Goal: Task Accomplishment & Management: Manage account settings

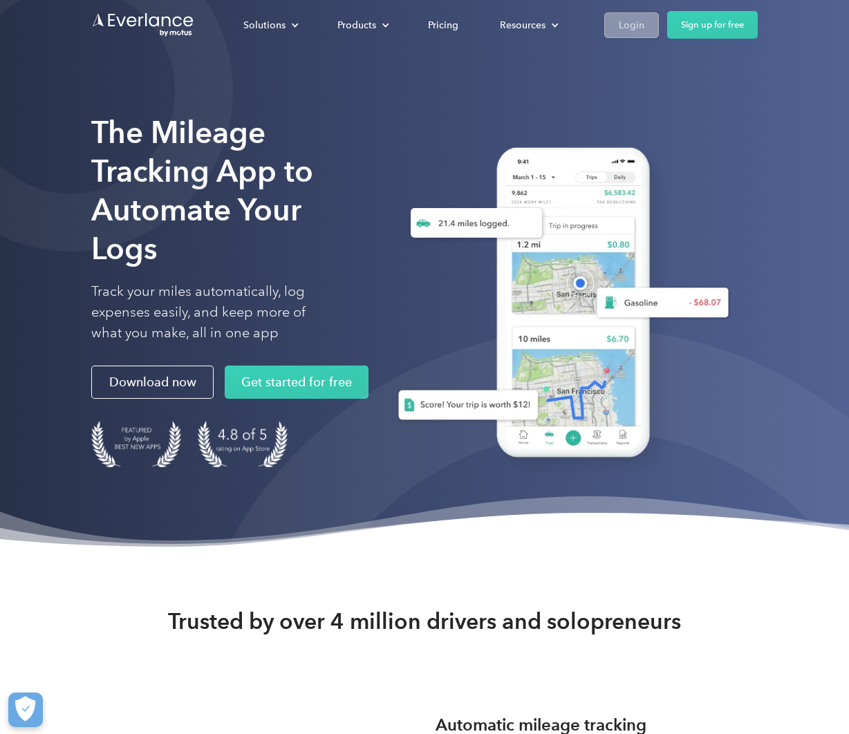
click at [634, 32] on div "Login" at bounding box center [632, 25] width 26 height 17
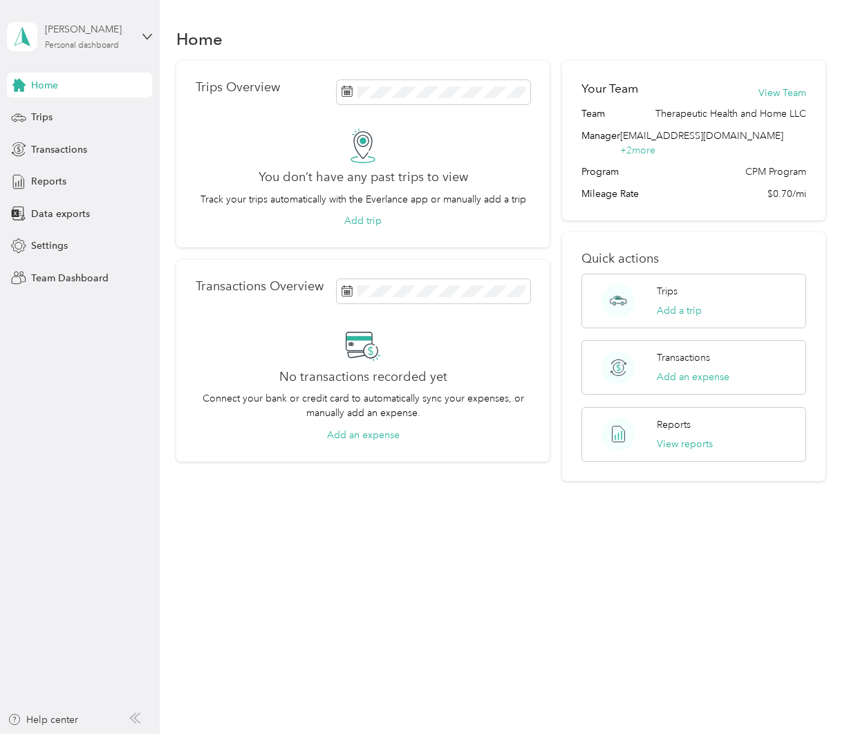
click at [98, 28] on div "[PERSON_NAME]" at bounding box center [88, 29] width 86 height 15
click at [86, 113] on div "Team dashboard" at bounding box center [56, 113] width 74 height 15
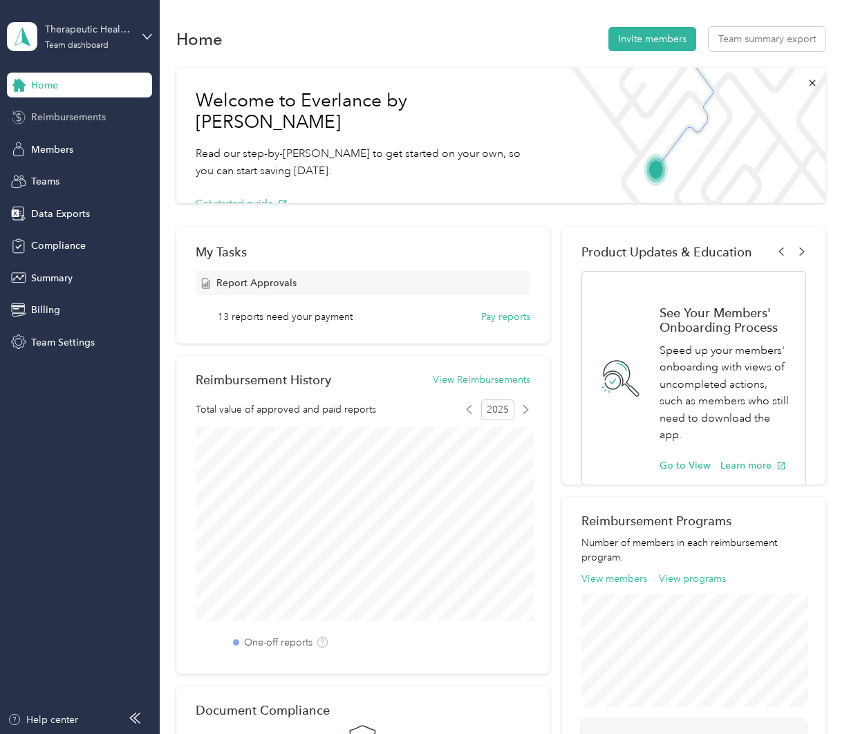
click at [68, 123] on span "Reimbursements" at bounding box center [68, 117] width 75 height 15
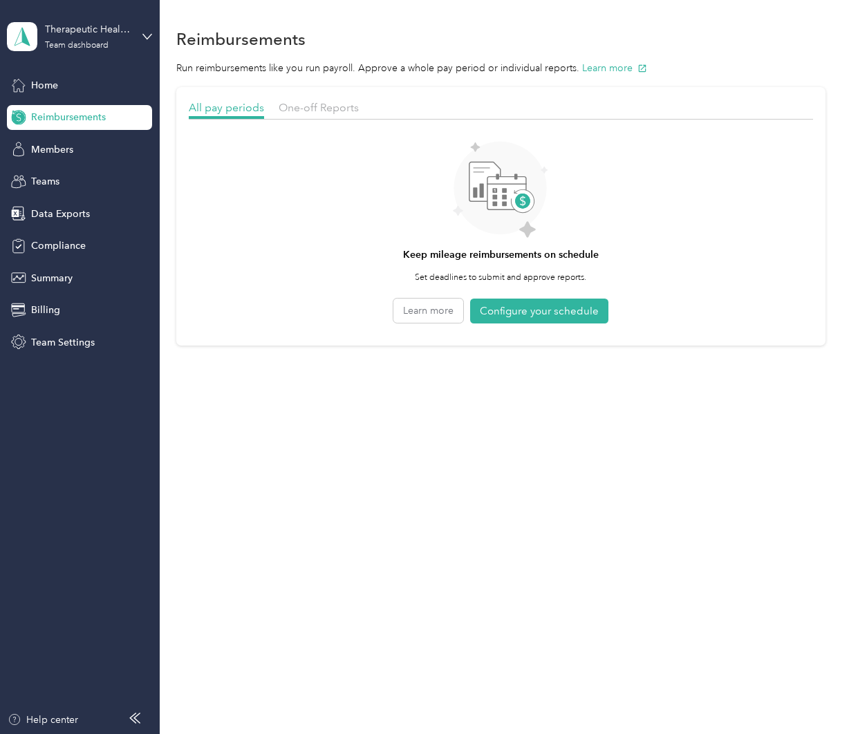
drag, startPoint x: 313, startPoint y: 111, endPoint x: 322, endPoint y: 147, distance: 37.1
click at [313, 112] on span "One-off Reports" at bounding box center [319, 107] width 80 height 13
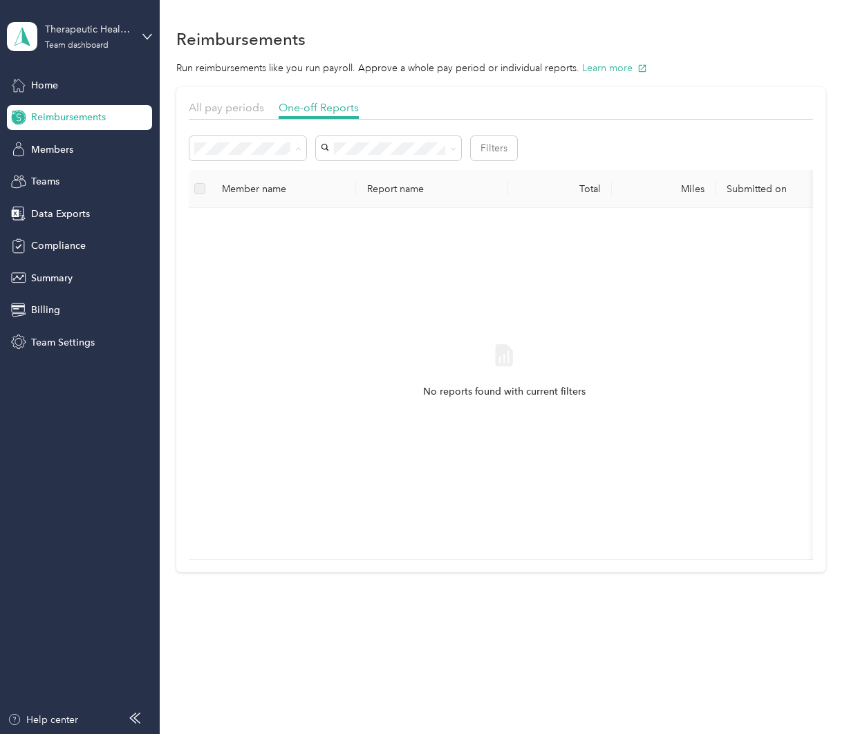
click at [279, 210] on li "Needs payment" at bounding box center [248, 222] width 118 height 24
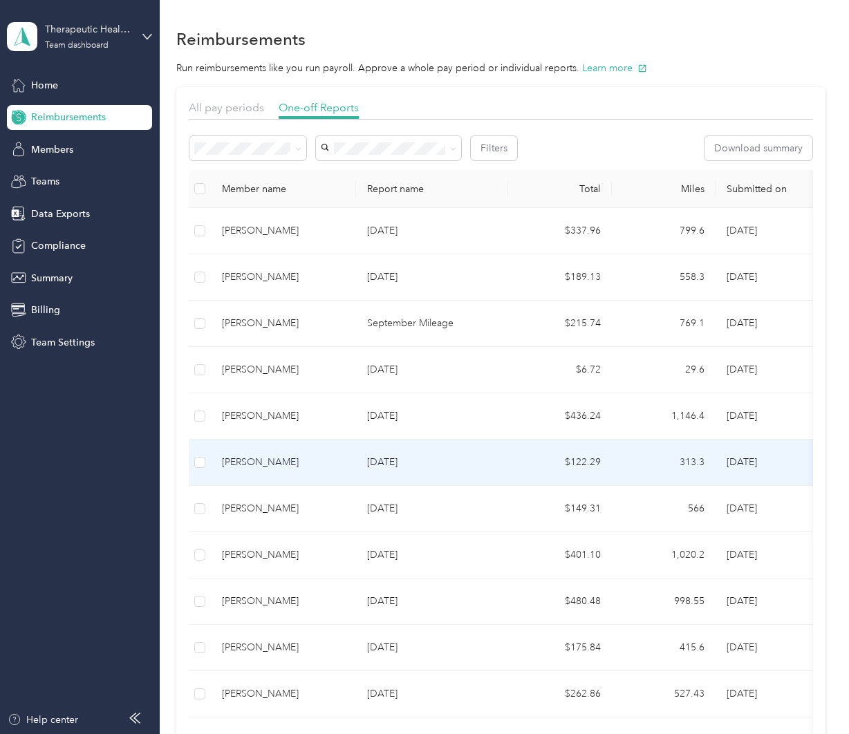
click at [318, 468] on div "[PERSON_NAME]" at bounding box center [283, 462] width 123 height 15
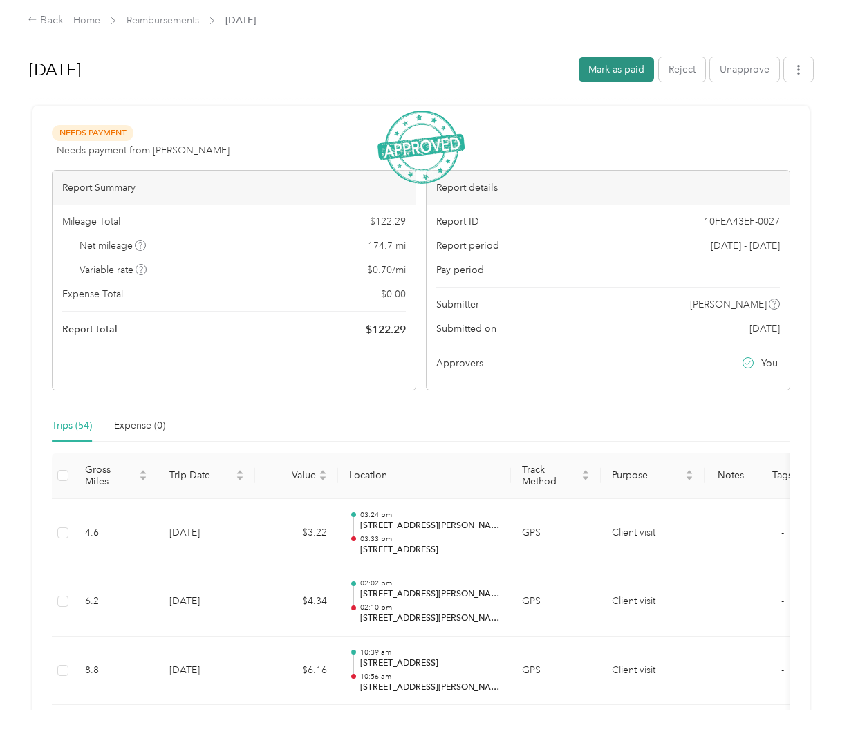
click at [626, 70] on button "Mark as paid" at bounding box center [616, 69] width 75 height 24
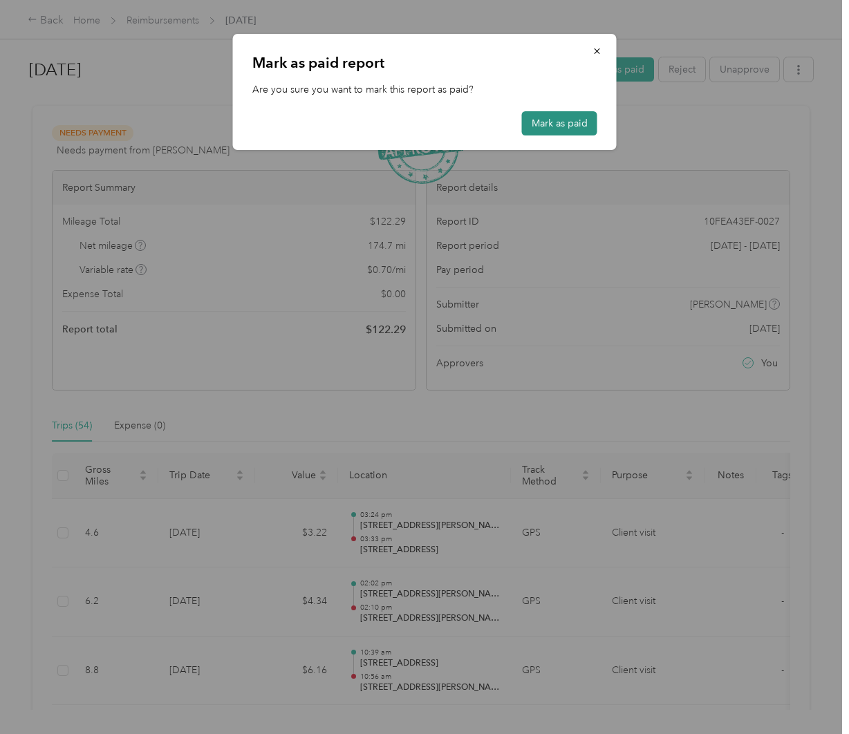
click at [571, 122] on button "Mark as paid" at bounding box center [559, 123] width 75 height 24
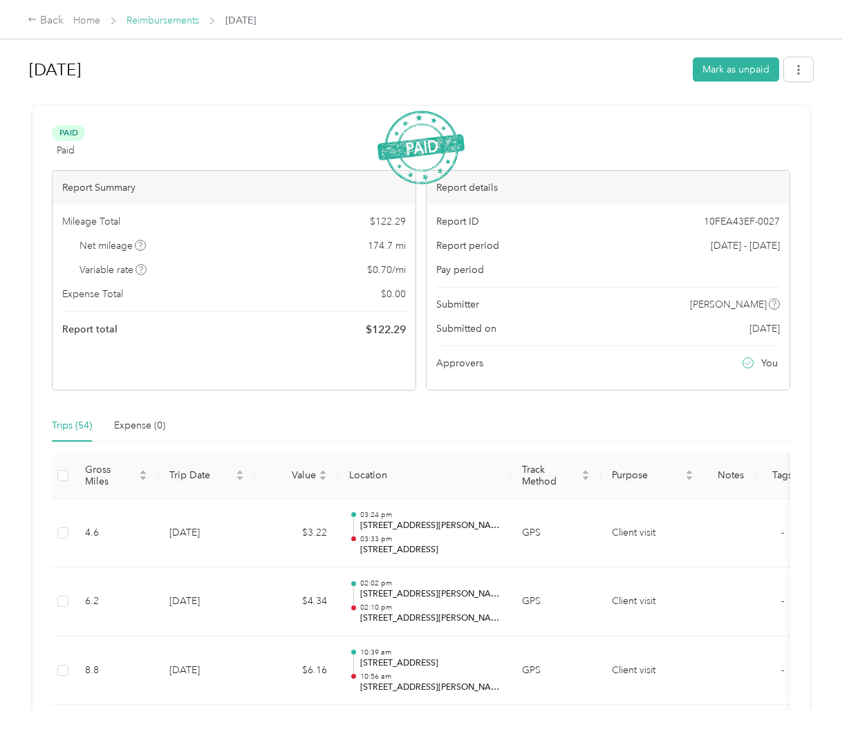
click at [158, 21] on link "Reimbursements" at bounding box center [163, 21] width 73 height 12
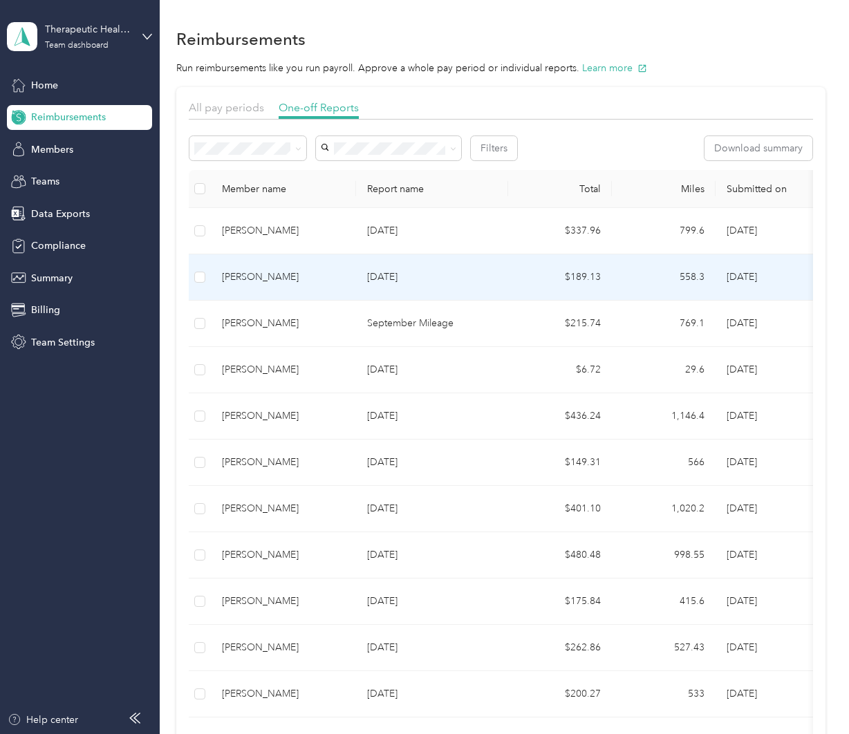
click at [407, 281] on p "[DATE]" at bounding box center [432, 277] width 130 height 15
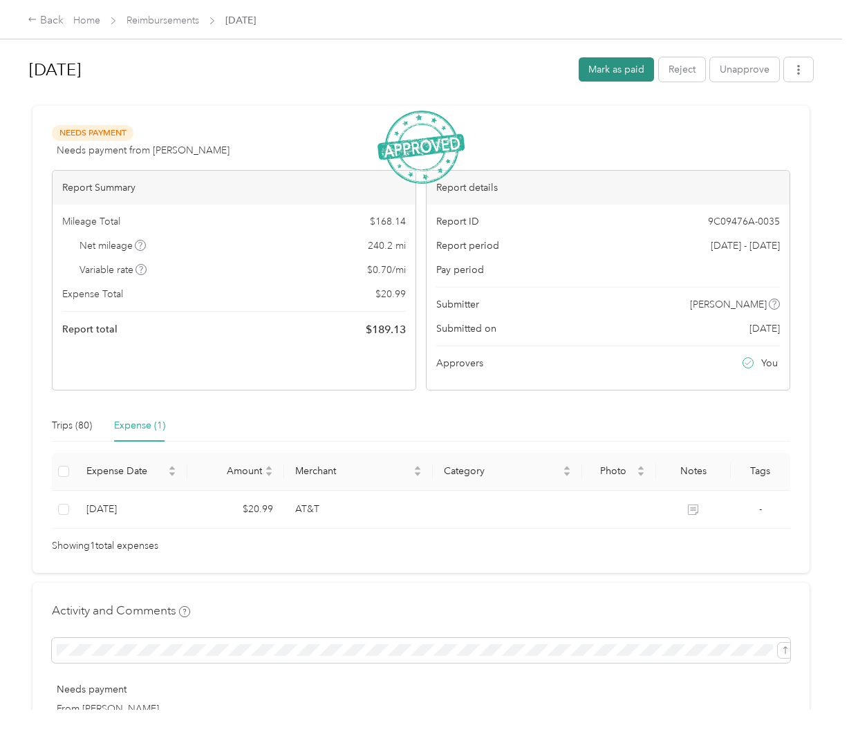
click at [638, 73] on button "Mark as paid" at bounding box center [616, 69] width 75 height 24
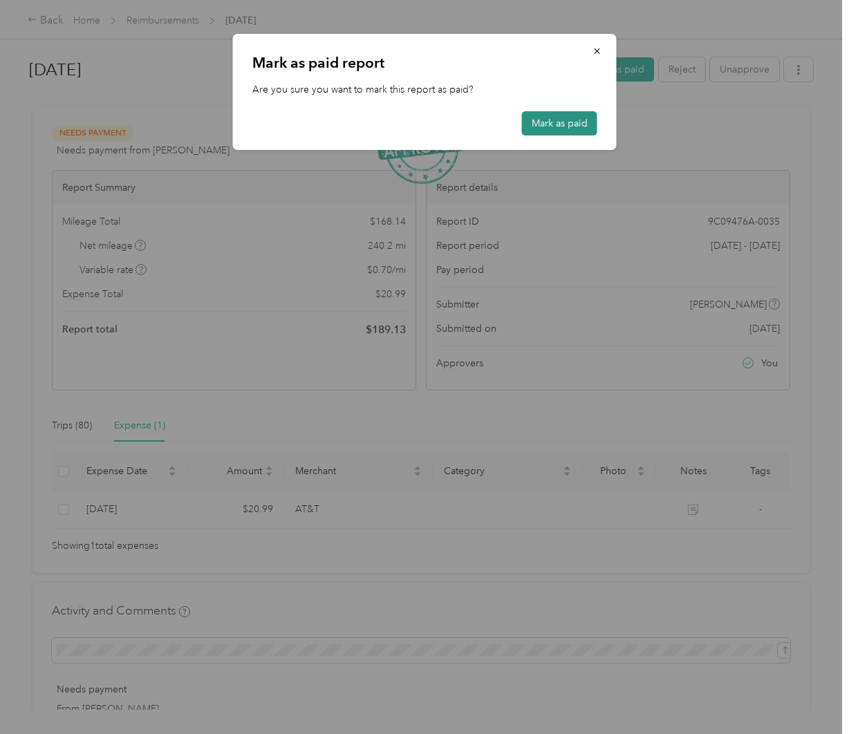
click at [586, 129] on button "Mark as paid" at bounding box center [559, 123] width 75 height 24
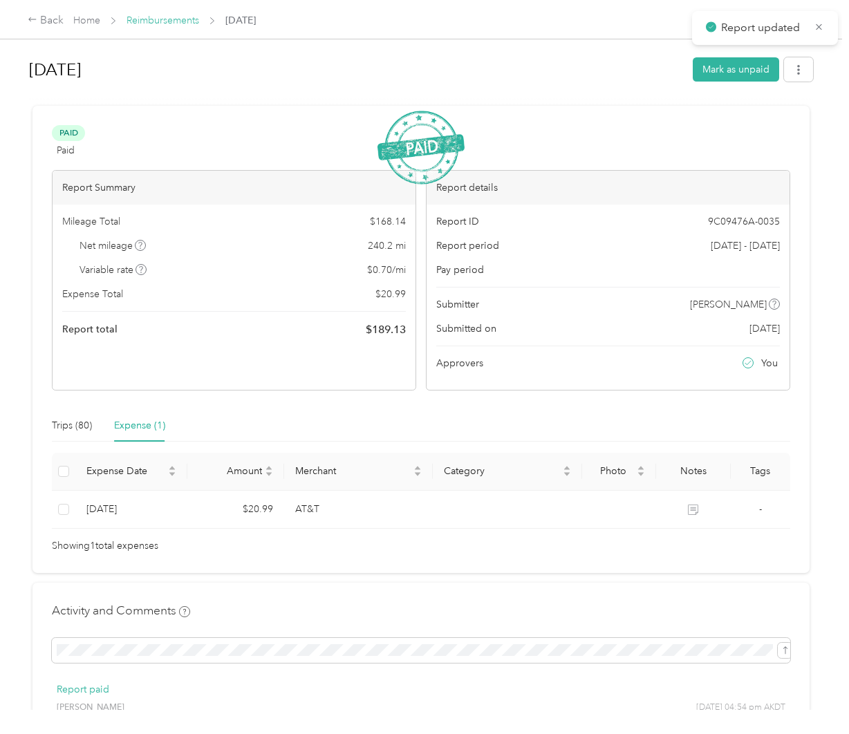
click at [169, 26] on link "Reimbursements" at bounding box center [163, 21] width 73 height 12
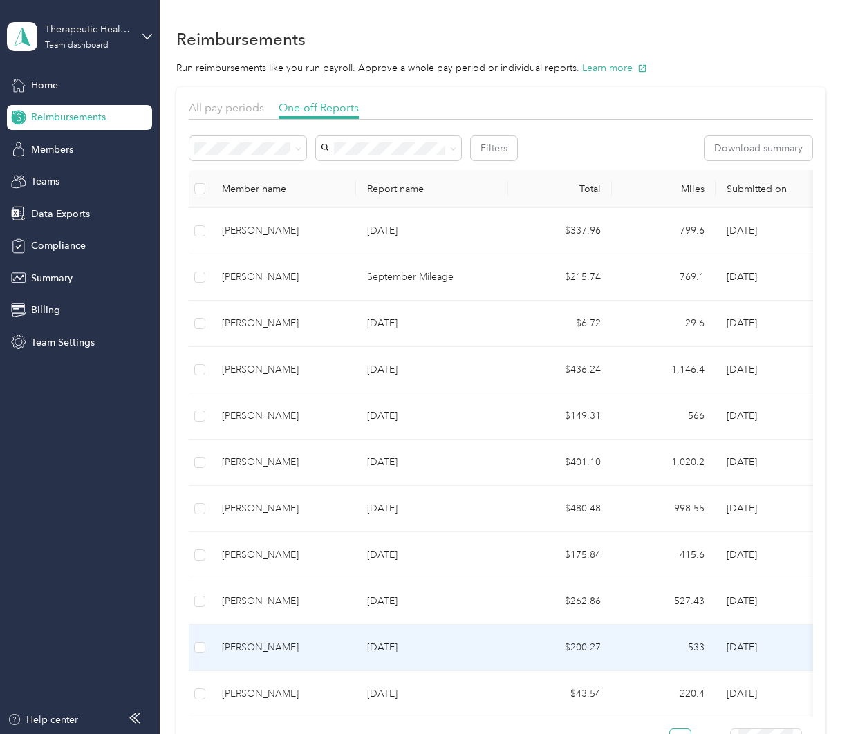
click at [478, 643] on p "[DATE]" at bounding box center [432, 647] width 130 height 15
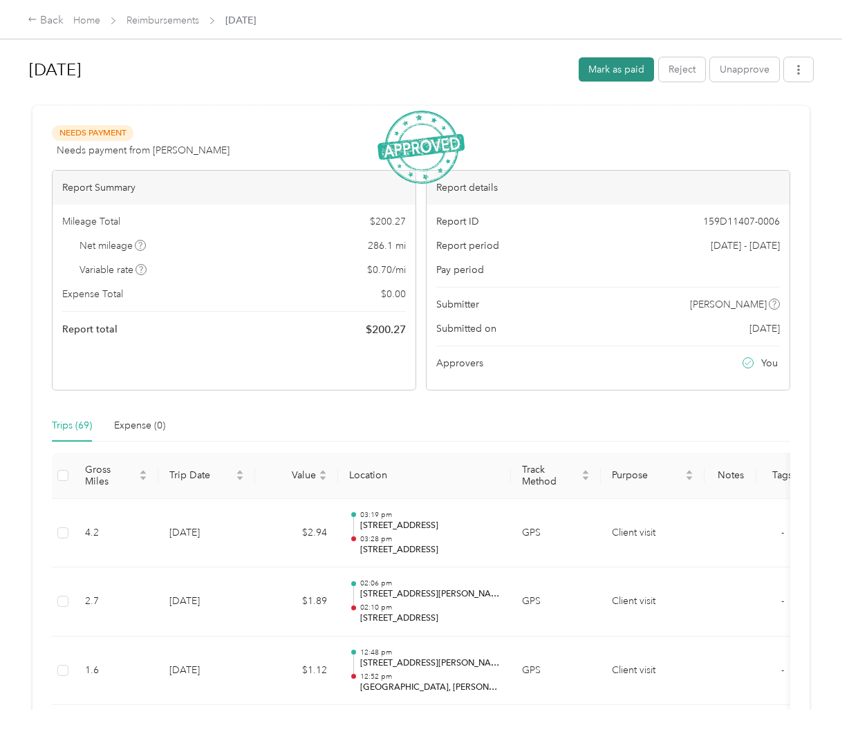
click at [619, 75] on button "Mark as paid" at bounding box center [616, 69] width 75 height 24
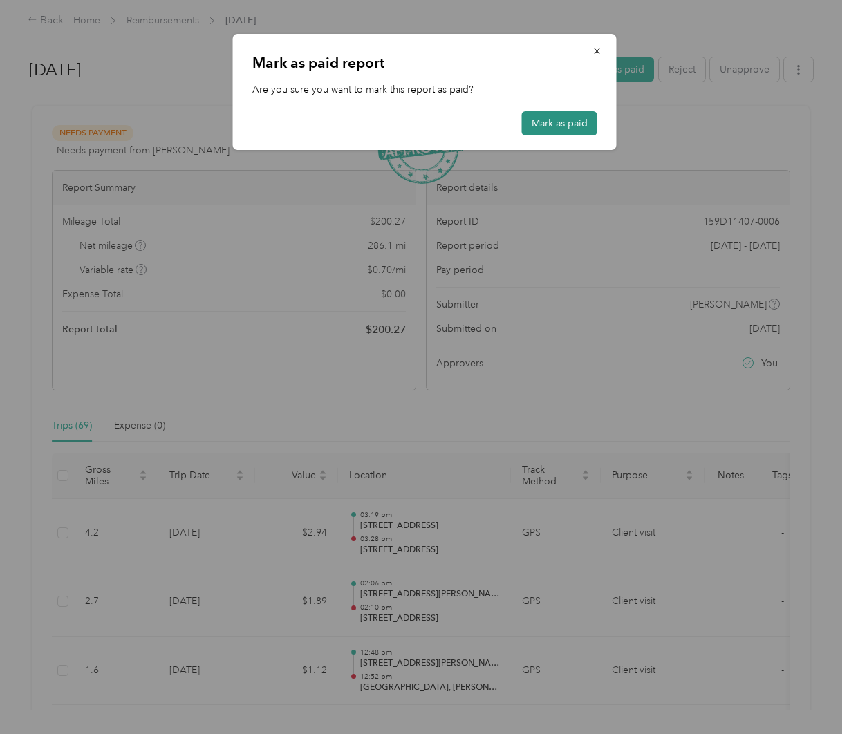
click at [565, 118] on button "Mark as paid" at bounding box center [559, 123] width 75 height 24
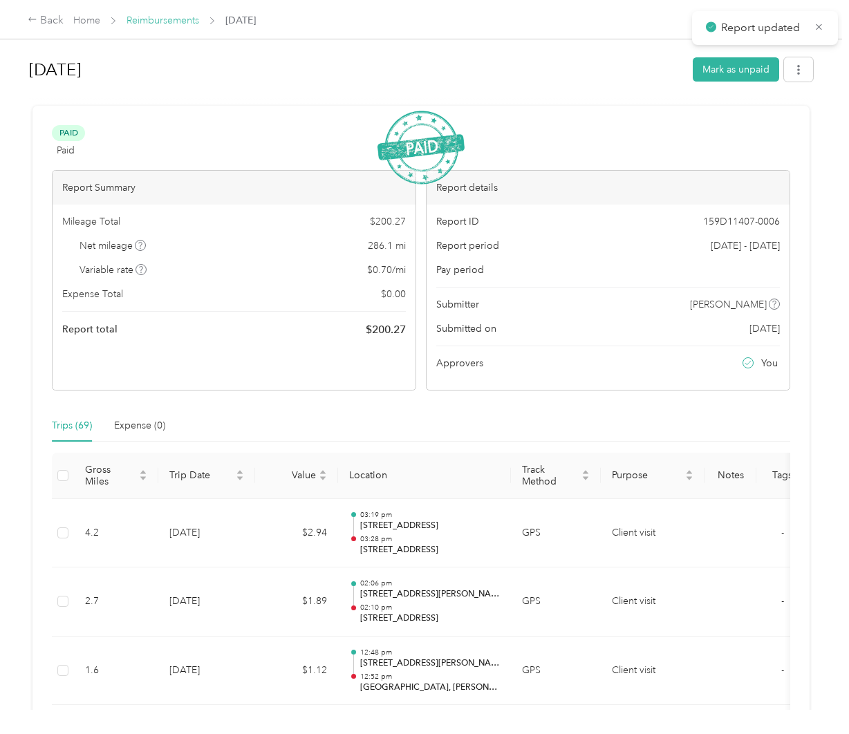
click at [187, 22] on link "Reimbursements" at bounding box center [163, 21] width 73 height 12
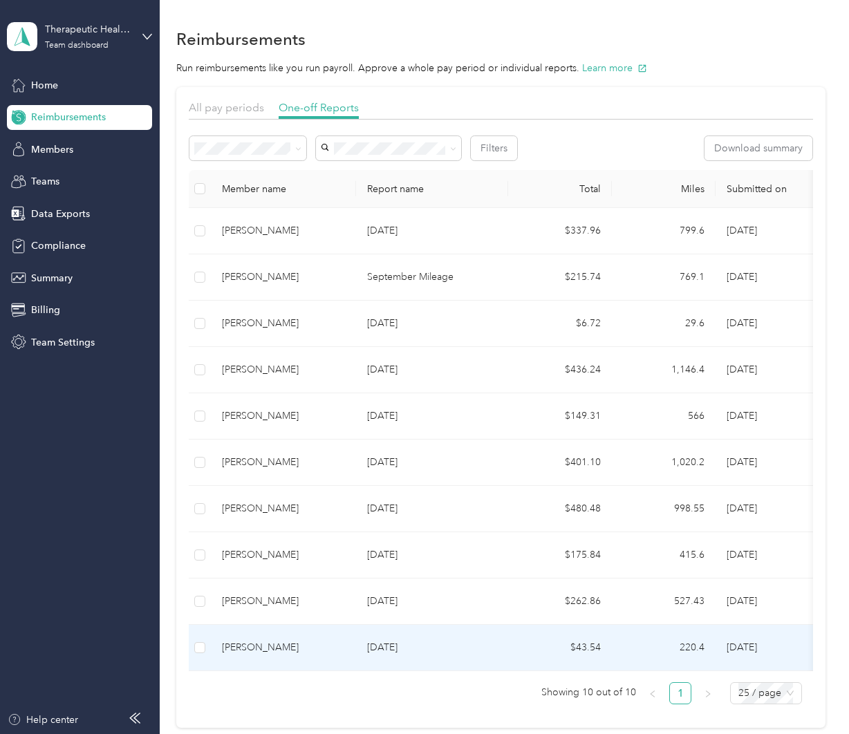
click at [543, 657] on td "$43.54" at bounding box center [560, 648] width 104 height 46
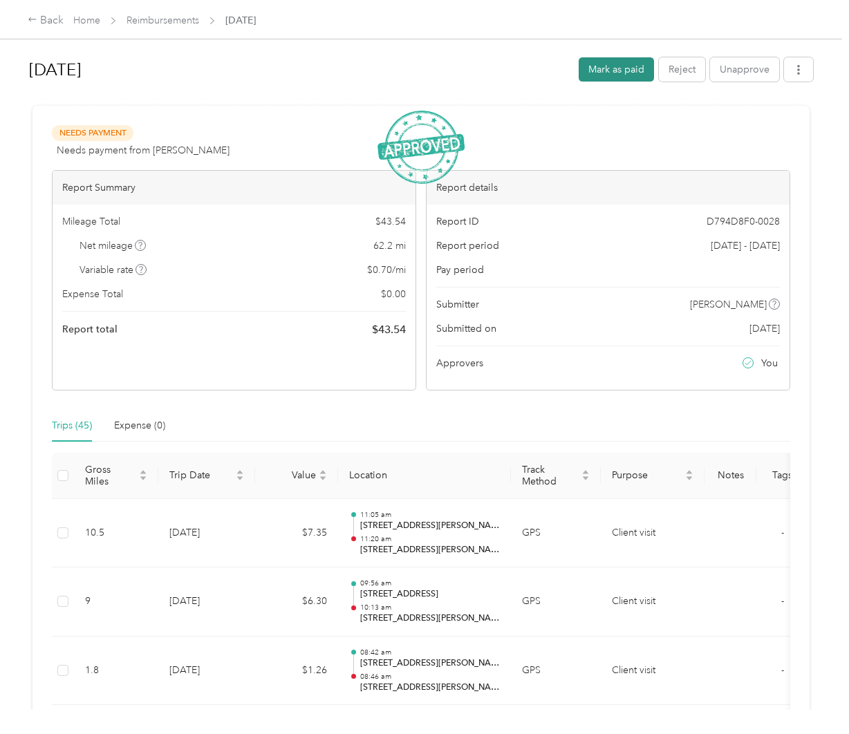
click at [632, 74] on button "Mark as paid" at bounding box center [616, 69] width 75 height 24
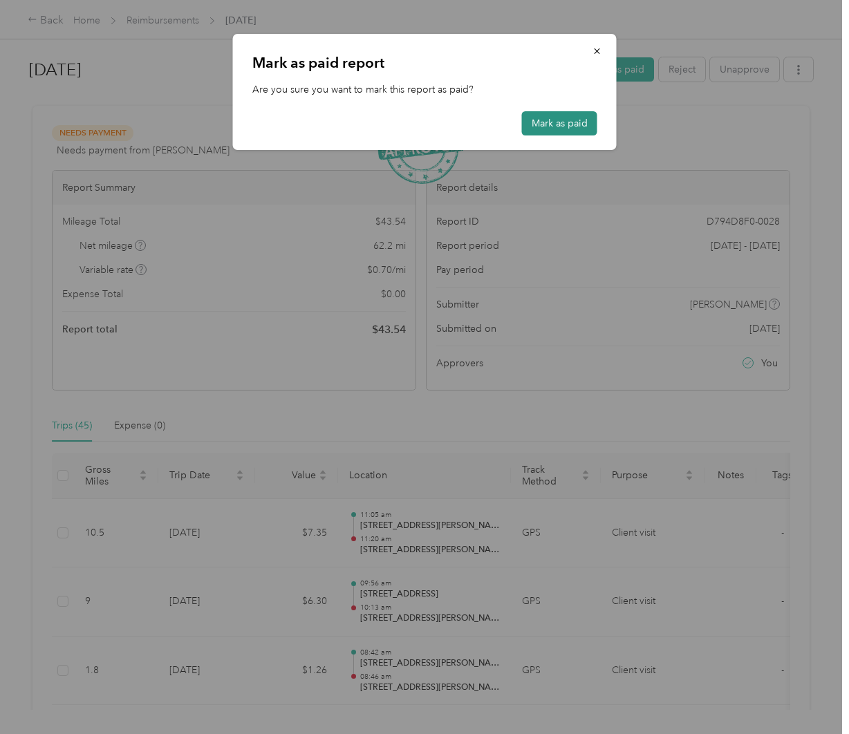
click at [555, 122] on button "Mark as paid" at bounding box center [559, 123] width 75 height 24
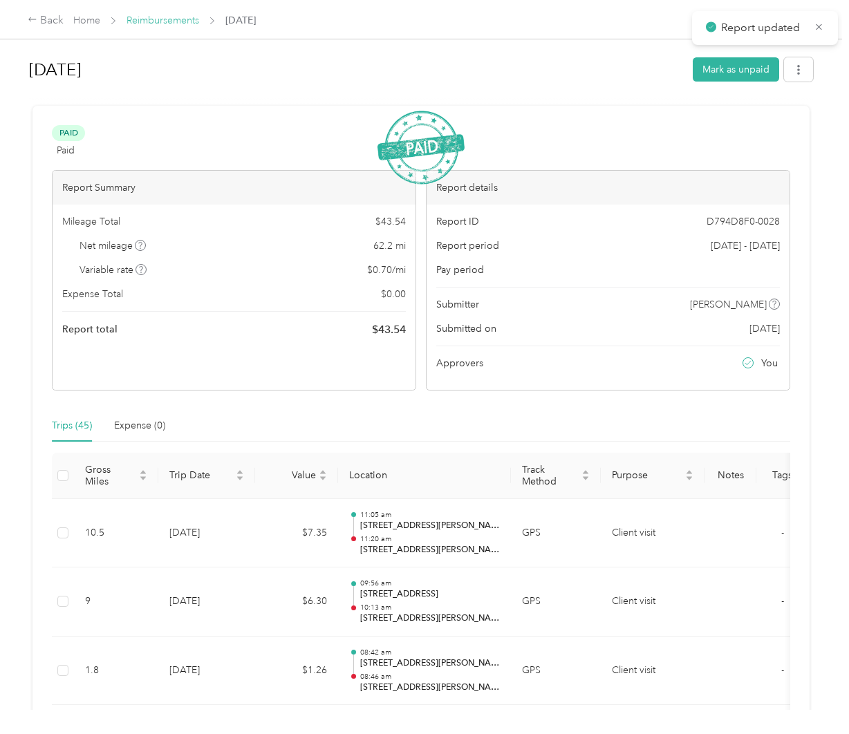
click at [163, 21] on link "Reimbursements" at bounding box center [163, 21] width 73 height 12
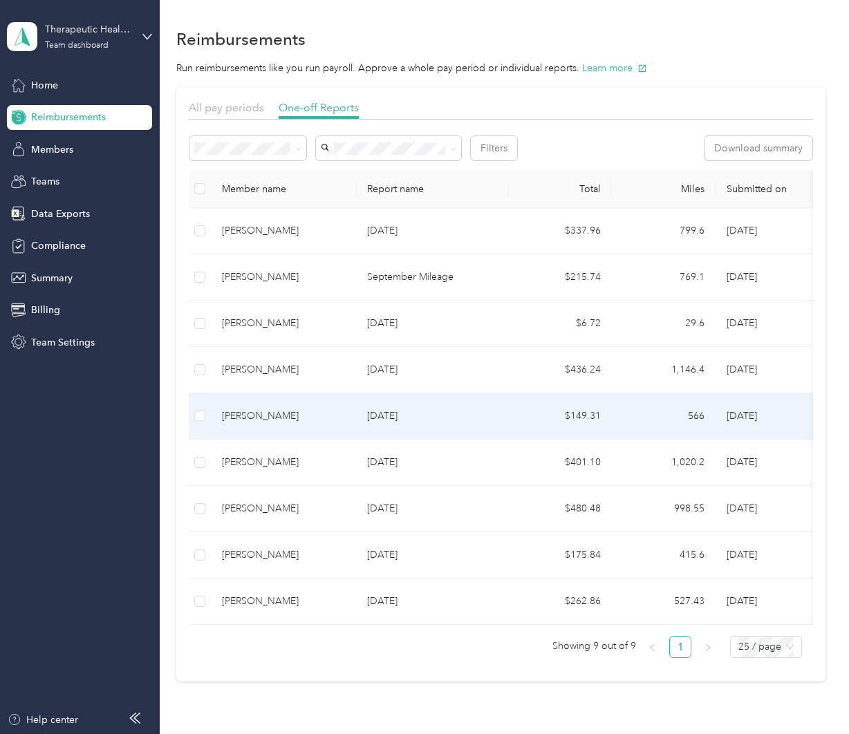
click at [462, 424] on td "[DATE]" at bounding box center [432, 416] width 152 height 46
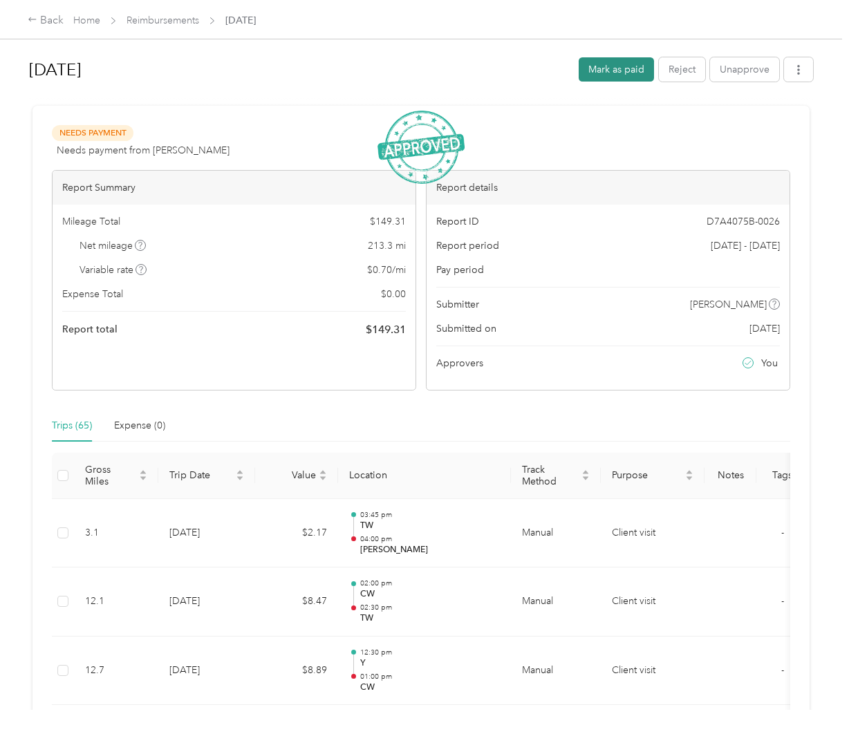
click at [616, 71] on button "Mark as paid" at bounding box center [616, 69] width 75 height 24
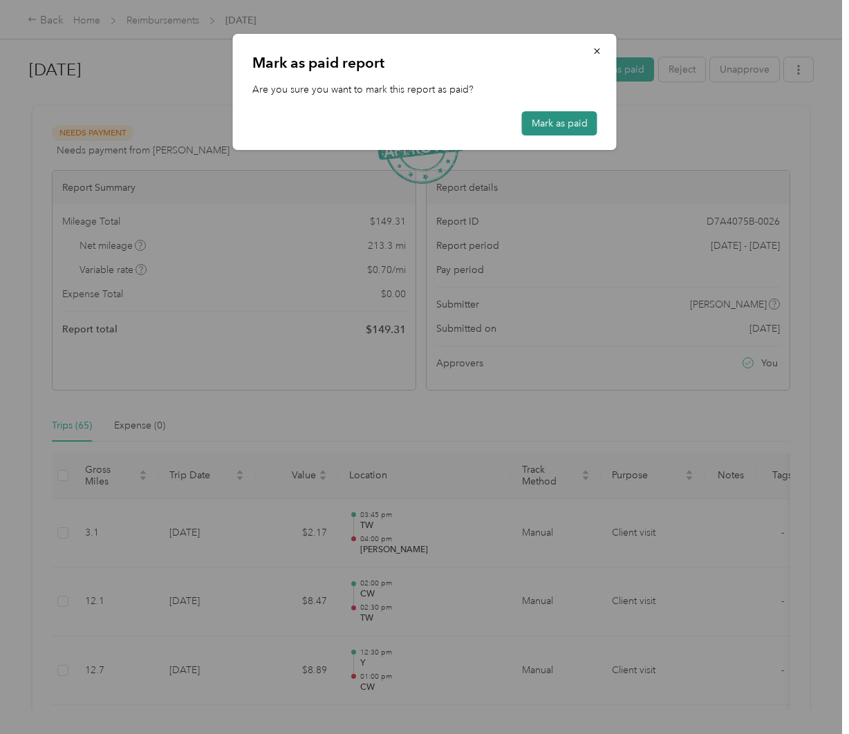
click at [575, 132] on button "Mark as paid" at bounding box center [559, 123] width 75 height 24
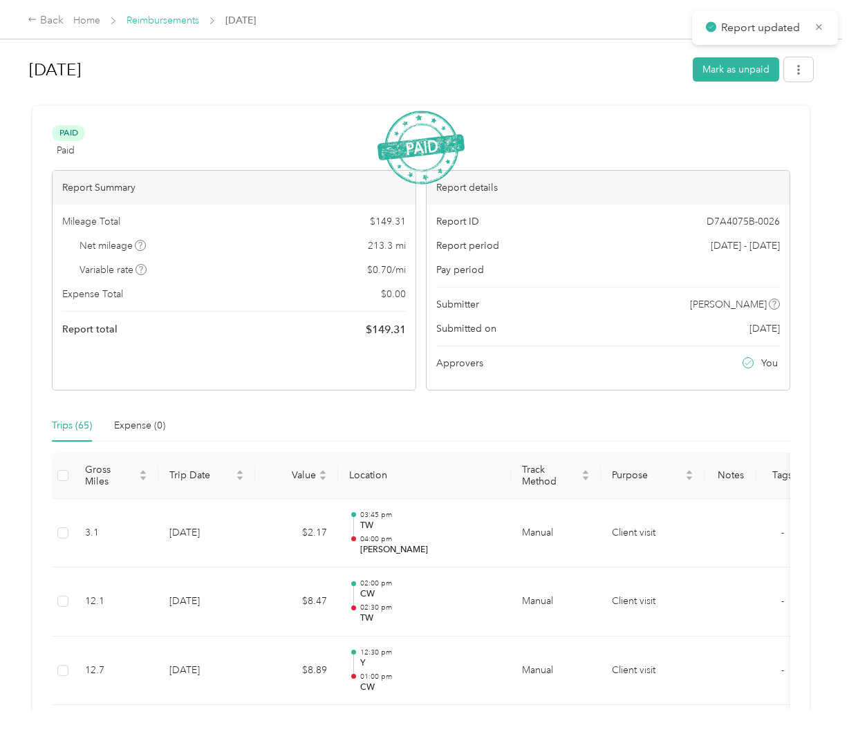
click at [160, 24] on link "Reimbursements" at bounding box center [163, 21] width 73 height 12
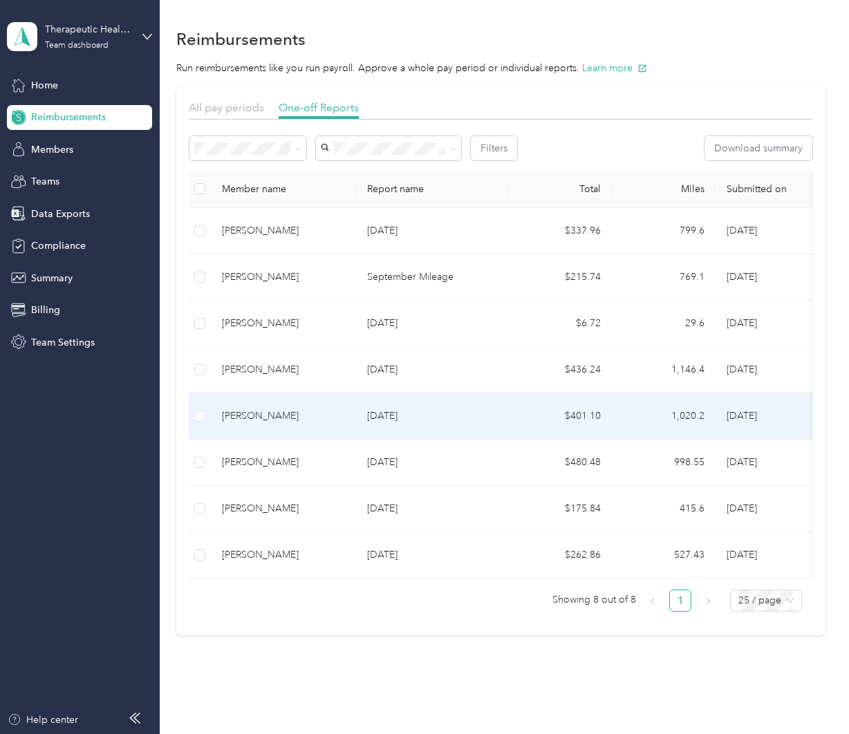
click at [371, 417] on p "[DATE]" at bounding box center [432, 416] width 130 height 15
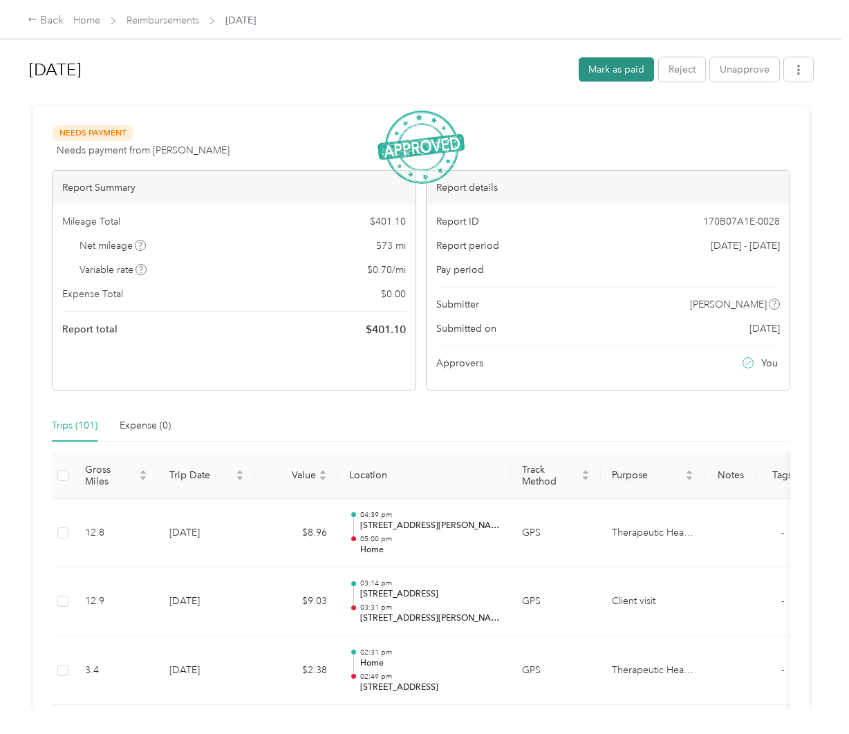
click at [598, 74] on button "Mark as paid" at bounding box center [616, 69] width 75 height 24
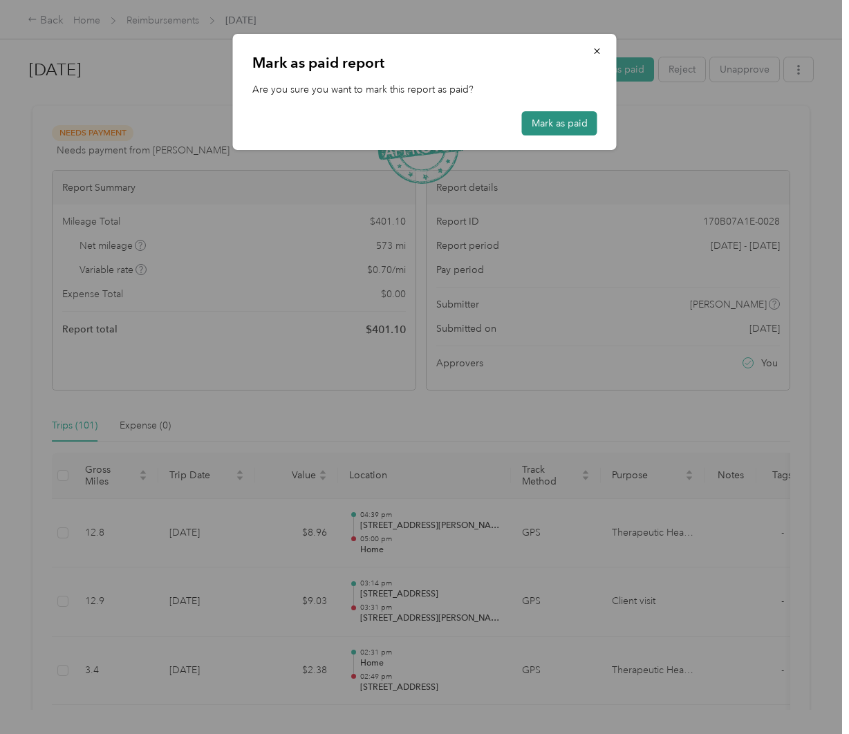
click at [570, 123] on button "Mark as paid" at bounding box center [559, 123] width 75 height 24
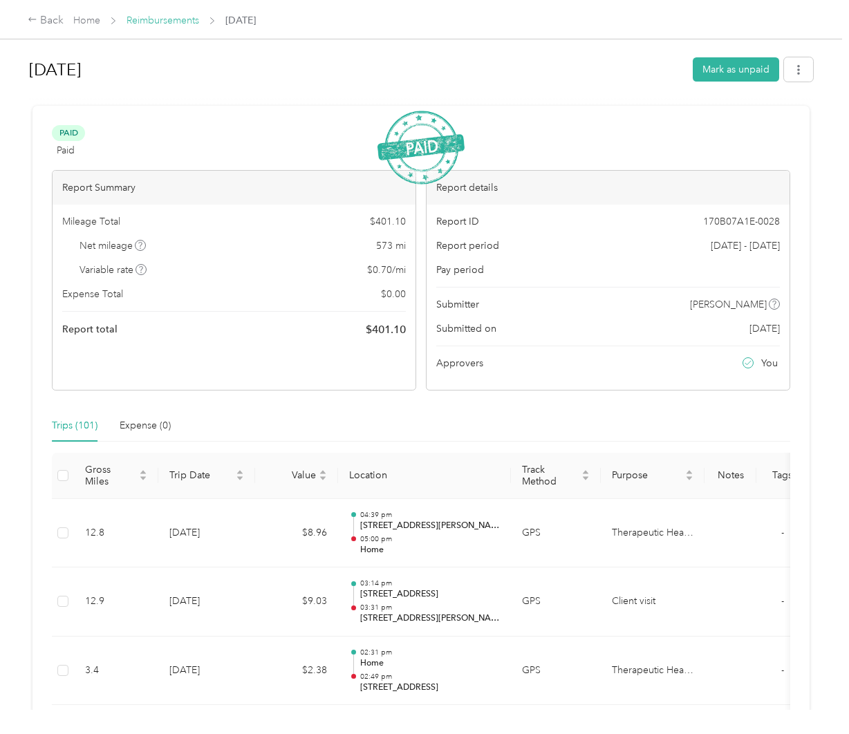
click at [183, 25] on link "Reimbursements" at bounding box center [163, 21] width 73 height 12
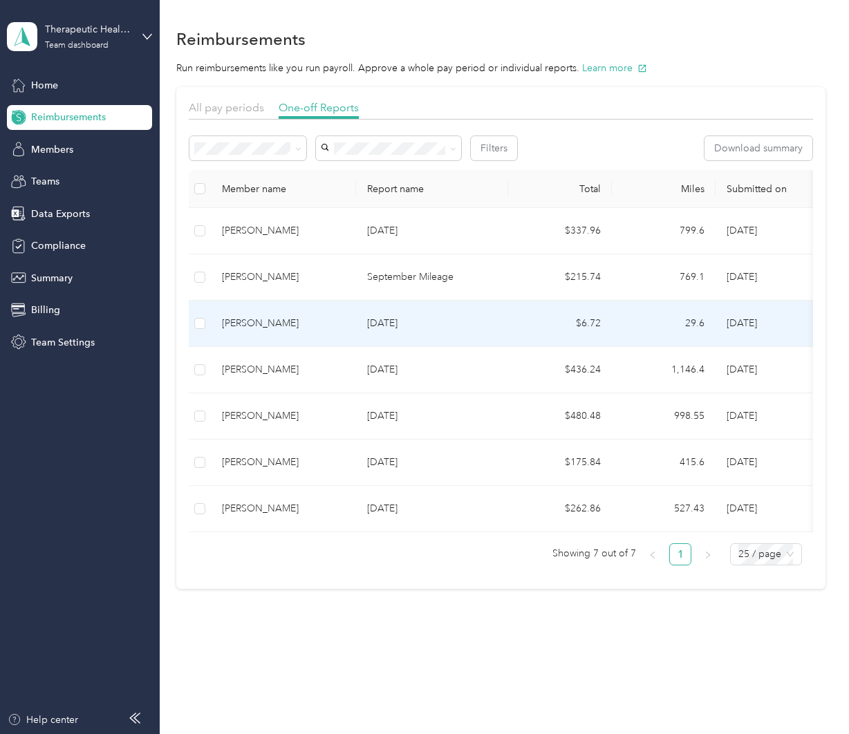
click at [295, 319] on div "[PERSON_NAME]" at bounding box center [283, 323] width 123 height 15
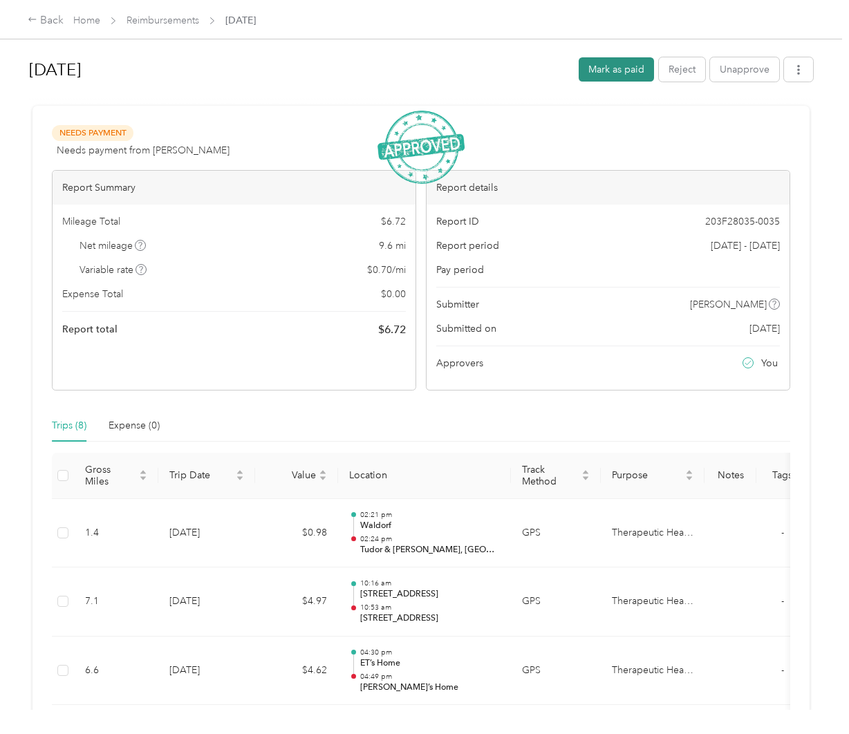
click at [612, 74] on button "Mark as paid" at bounding box center [616, 69] width 75 height 24
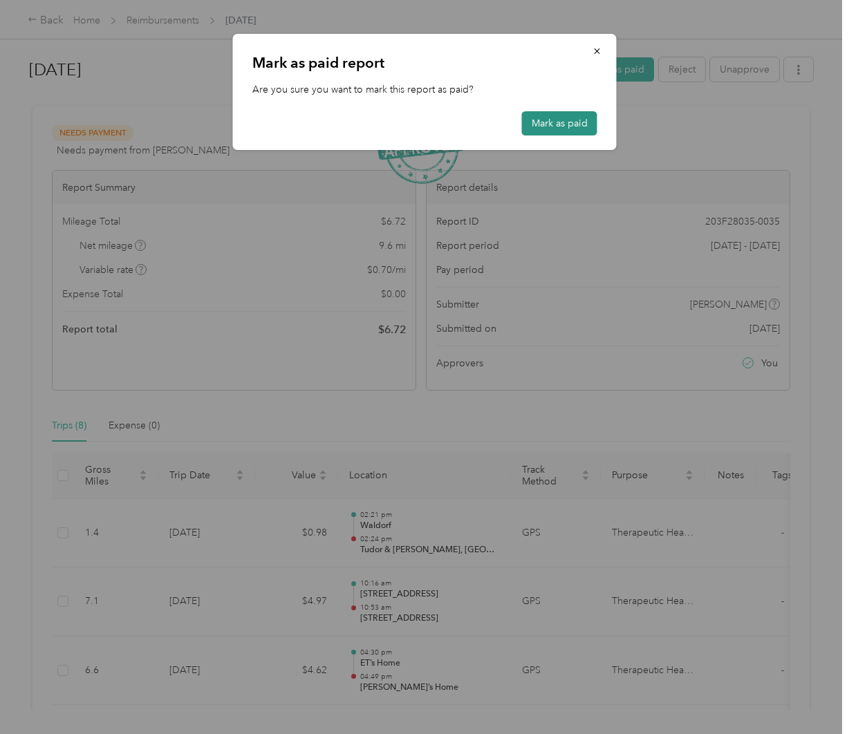
click at [554, 120] on button "Mark as paid" at bounding box center [559, 123] width 75 height 24
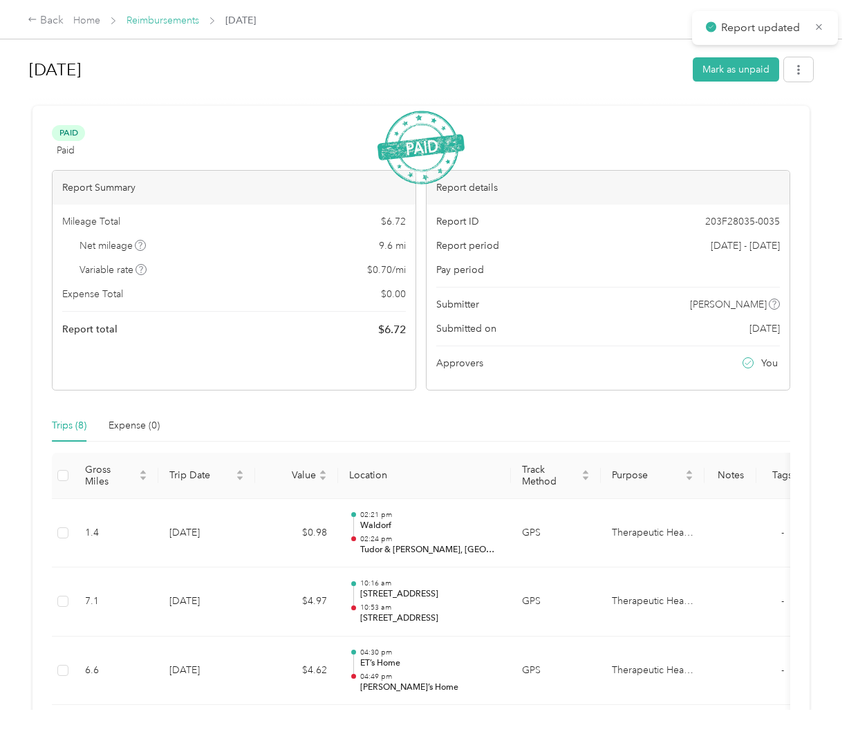
click at [185, 21] on link "Reimbursements" at bounding box center [163, 21] width 73 height 12
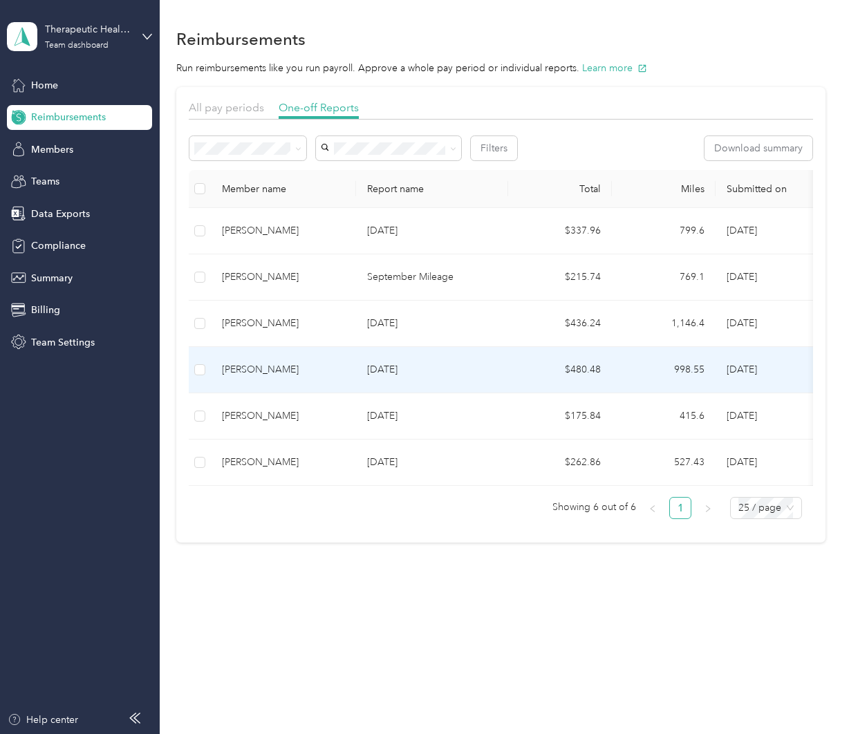
click at [340, 371] on div "[PERSON_NAME]" at bounding box center [283, 369] width 123 height 15
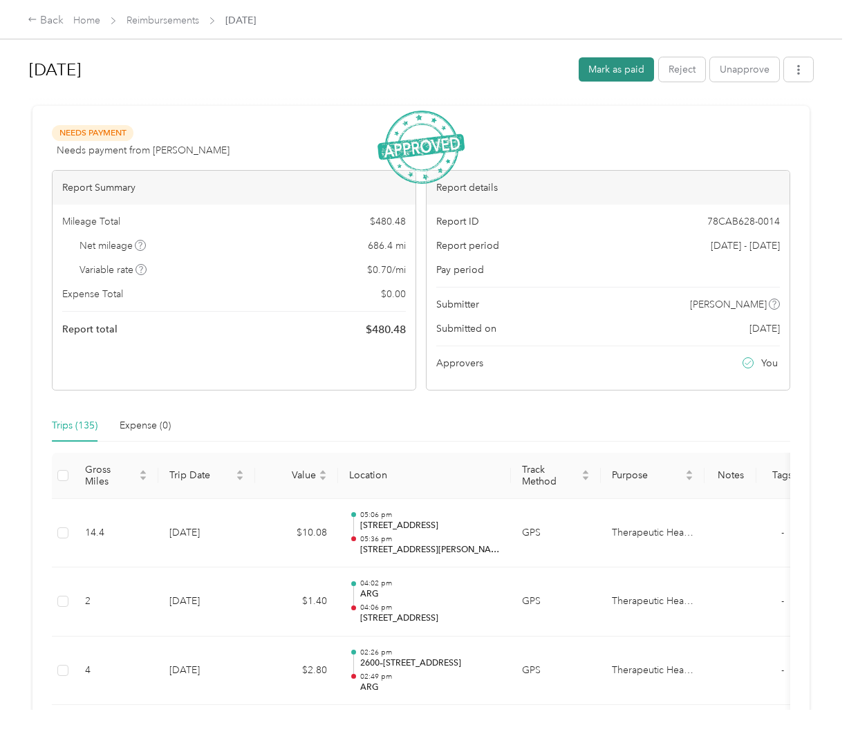
click at [600, 73] on button "Mark as paid" at bounding box center [616, 69] width 75 height 24
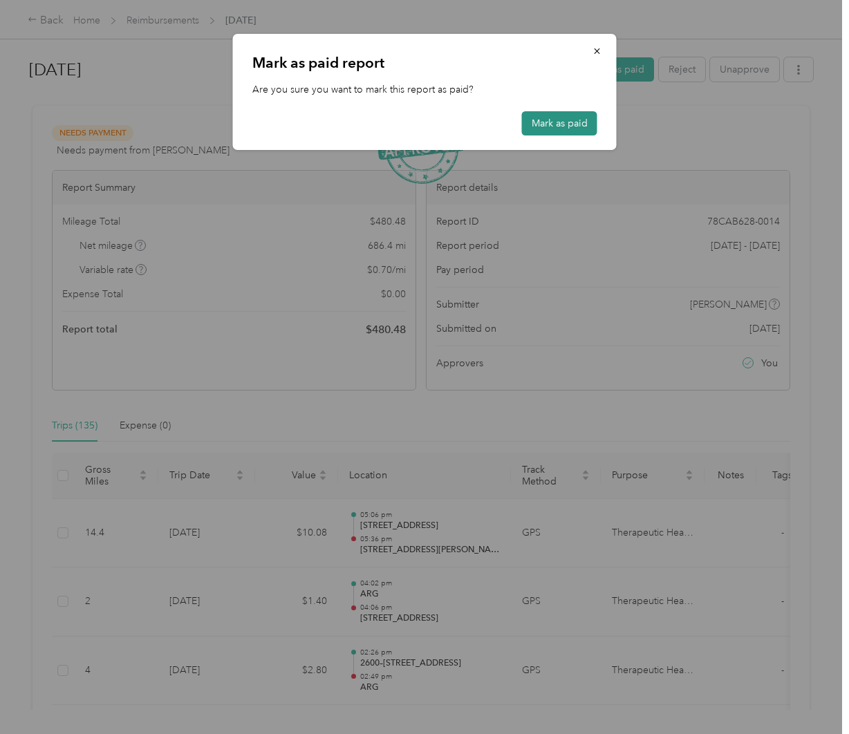
click at [553, 115] on button "Mark as paid" at bounding box center [559, 123] width 75 height 24
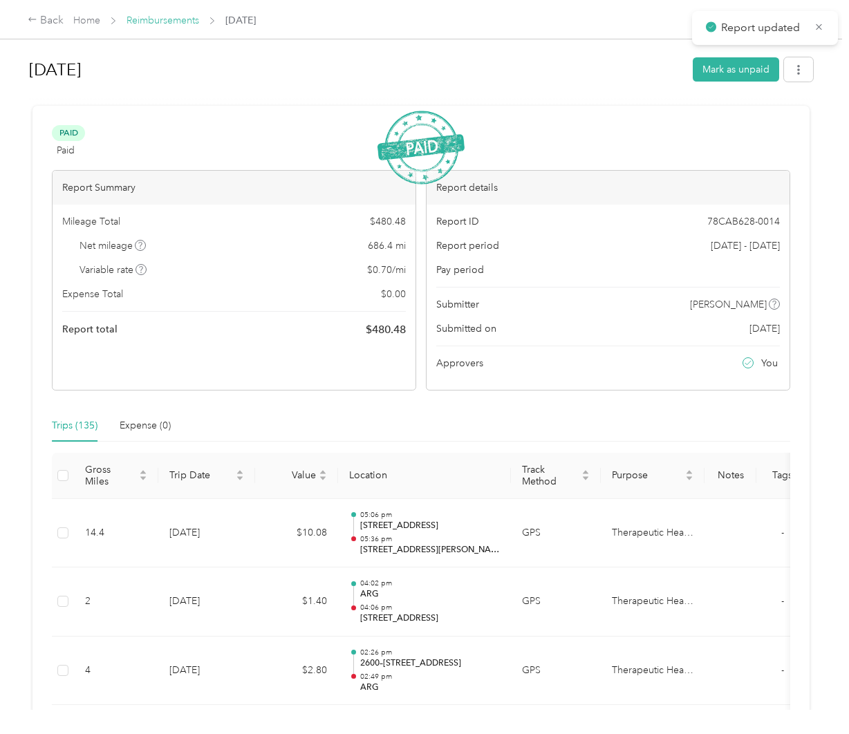
click at [175, 24] on link "Reimbursements" at bounding box center [163, 21] width 73 height 12
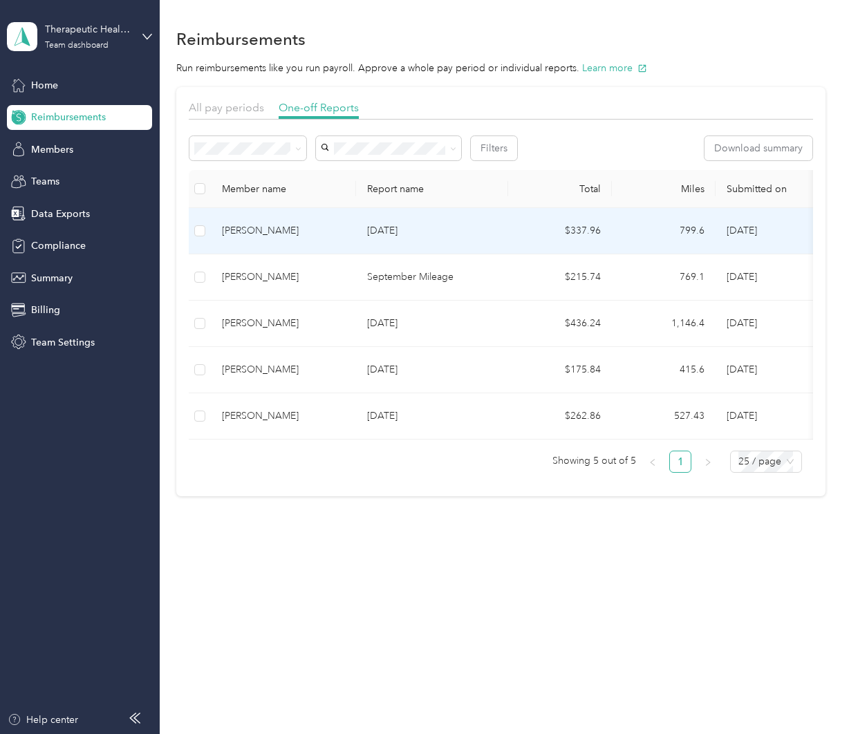
click at [245, 230] on div "[PERSON_NAME]" at bounding box center [283, 230] width 123 height 15
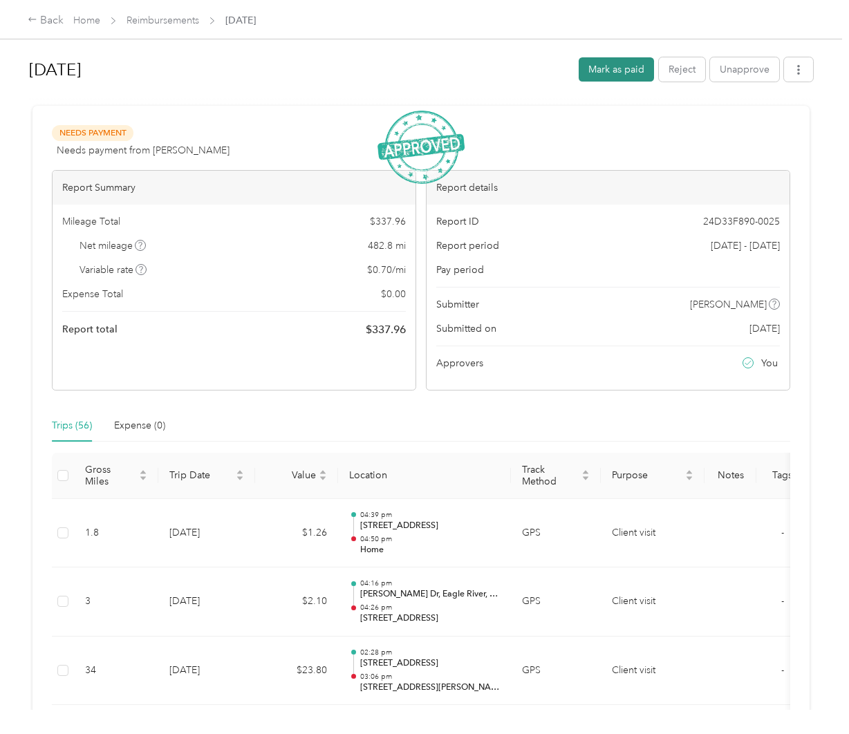
click at [600, 73] on button "Mark as paid" at bounding box center [616, 69] width 75 height 24
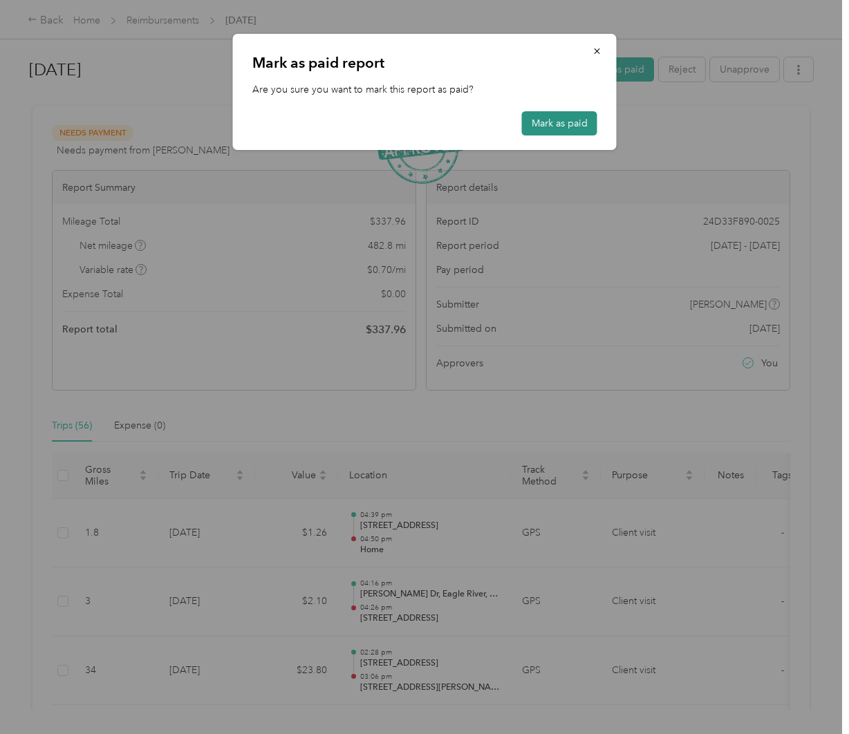
click at [579, 121] on button "Mark as paid" at bounding box center [559, 123] width 75 height 24
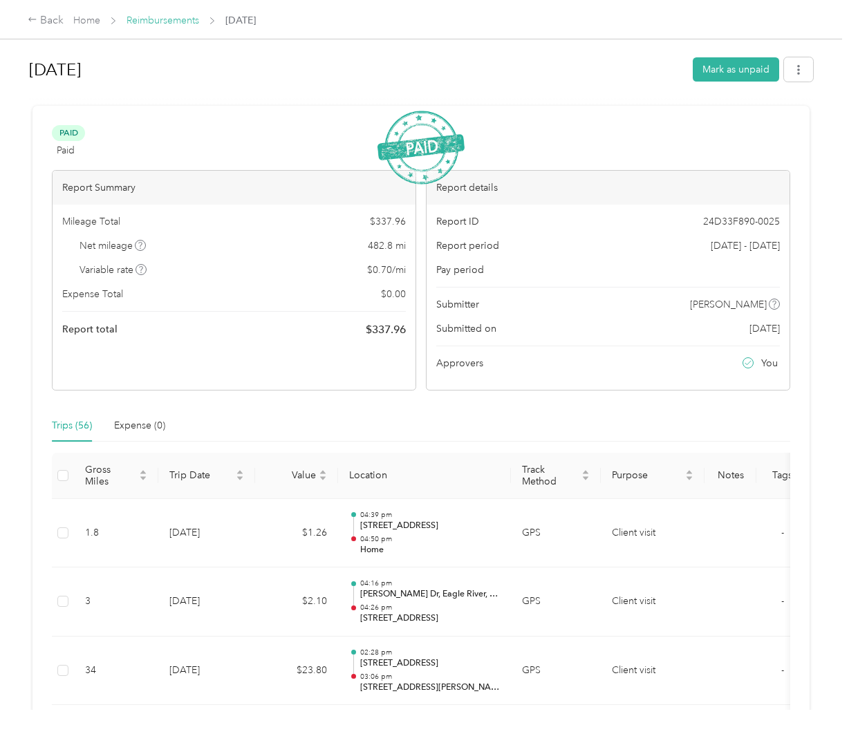
click at [176, 25] on link "Reimbursements" at bounding box center [163, 21] width 73 height 12
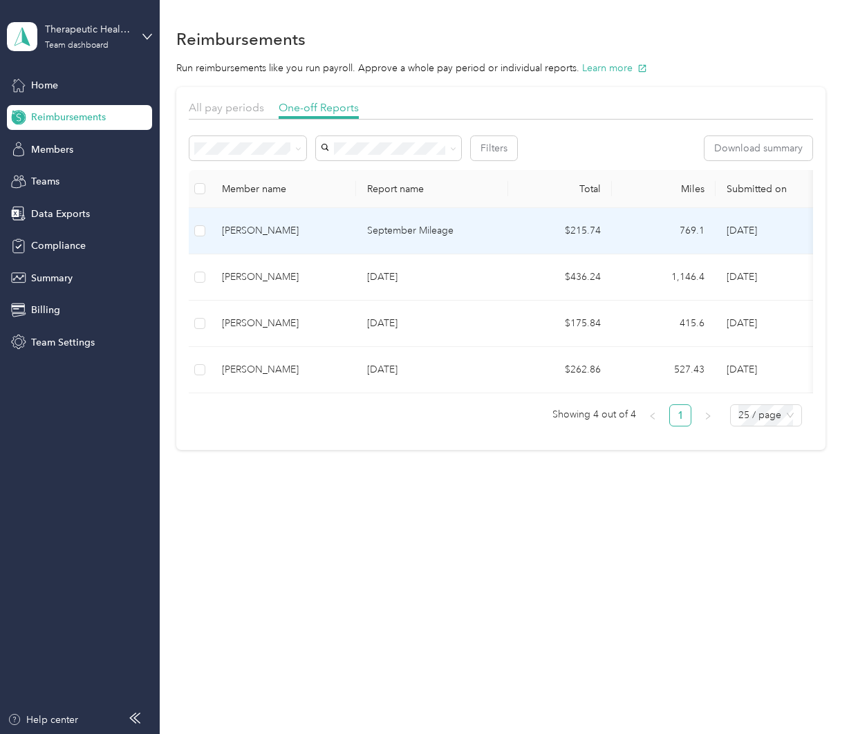
click at [358, 226] on td "September Mileage" at bounding box center [432, 231] width 152 height 46
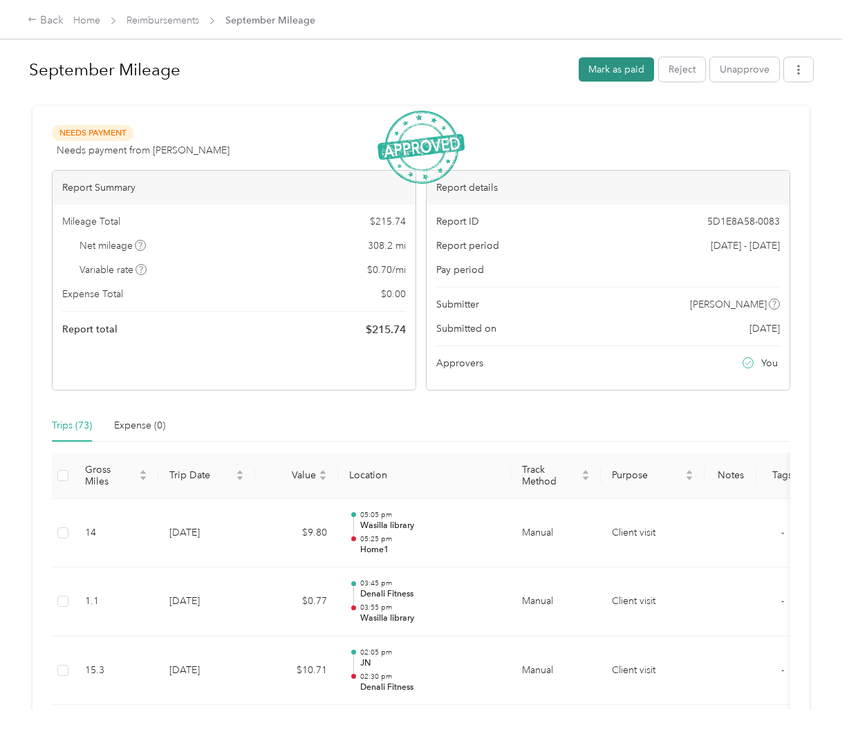
click at [620, 71] on button "Mark as paid" at bounding box center [616, 69] width 75 height 24
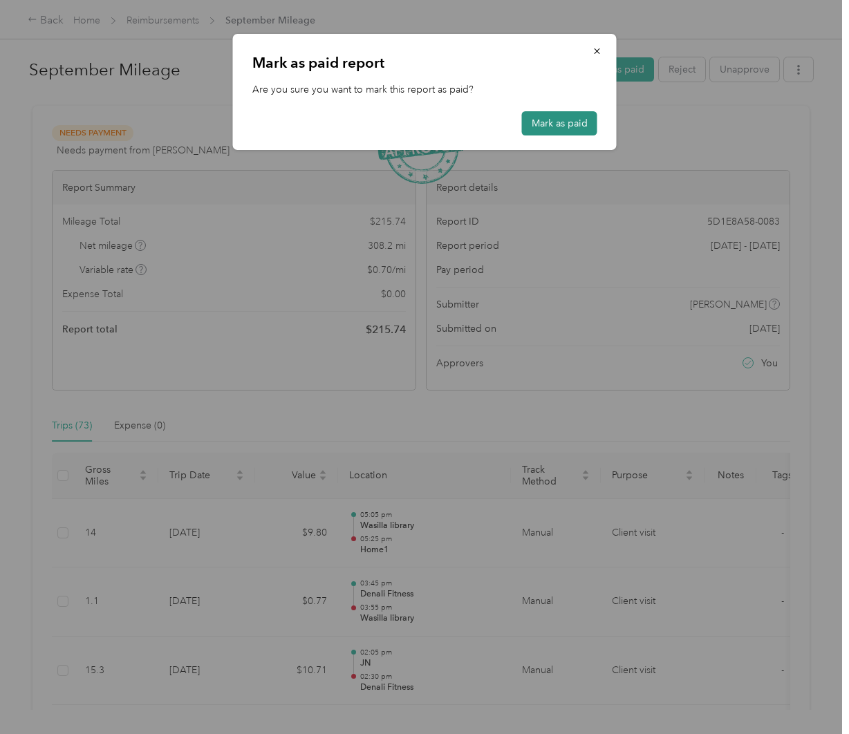
click at [571, 119] on button "Mark as paid" at bounding box center [559, 123] width 75 height 24
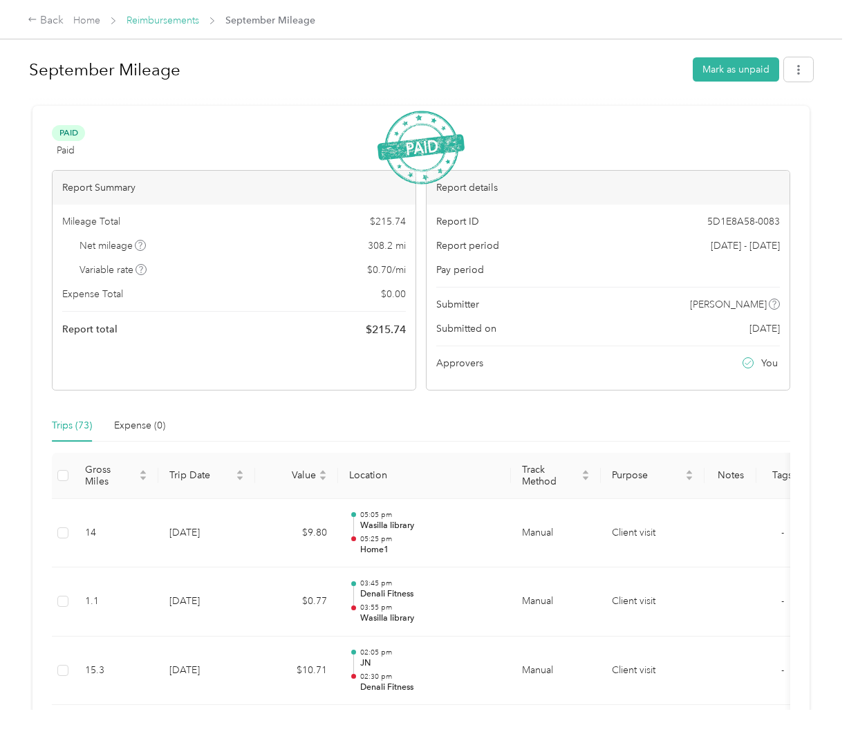
click at [160, 19] on link "Reimbursements" at bounding box center [163, 21] width 73 height 12
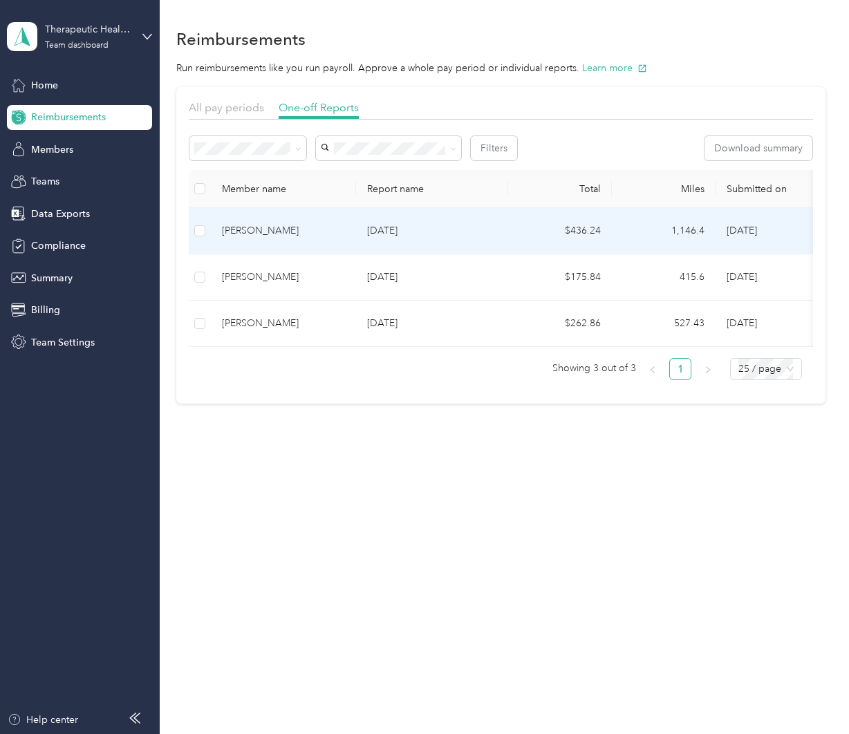
click at [327, 235] on div "[PERSON_NAME]" at bounding box center [283, 230] width 123 height 15
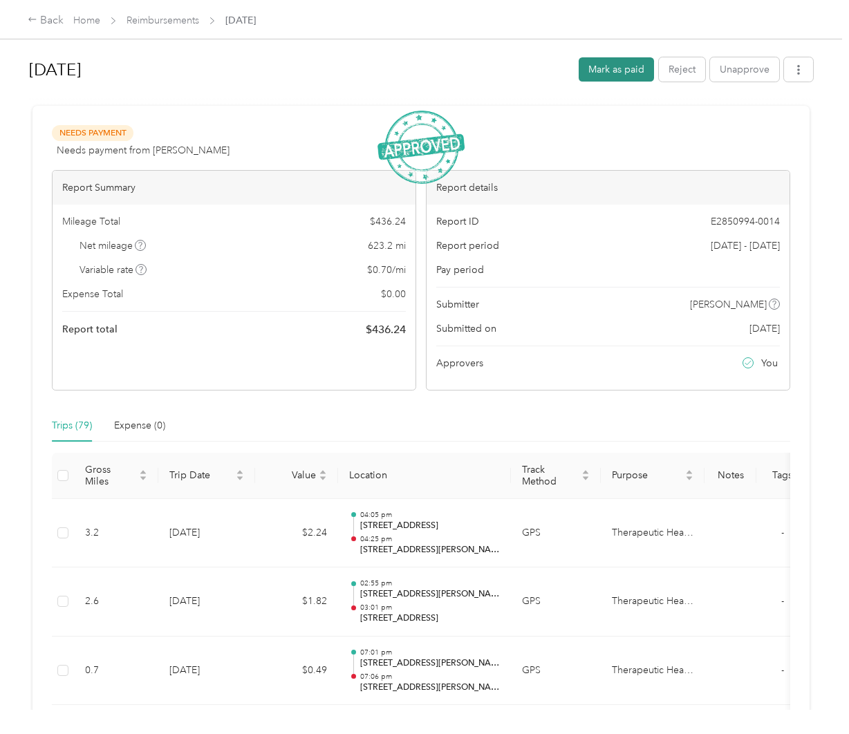
click at [629, 72] on button "Mark as paid" at bounding box center [616, 69] width 75 height 24
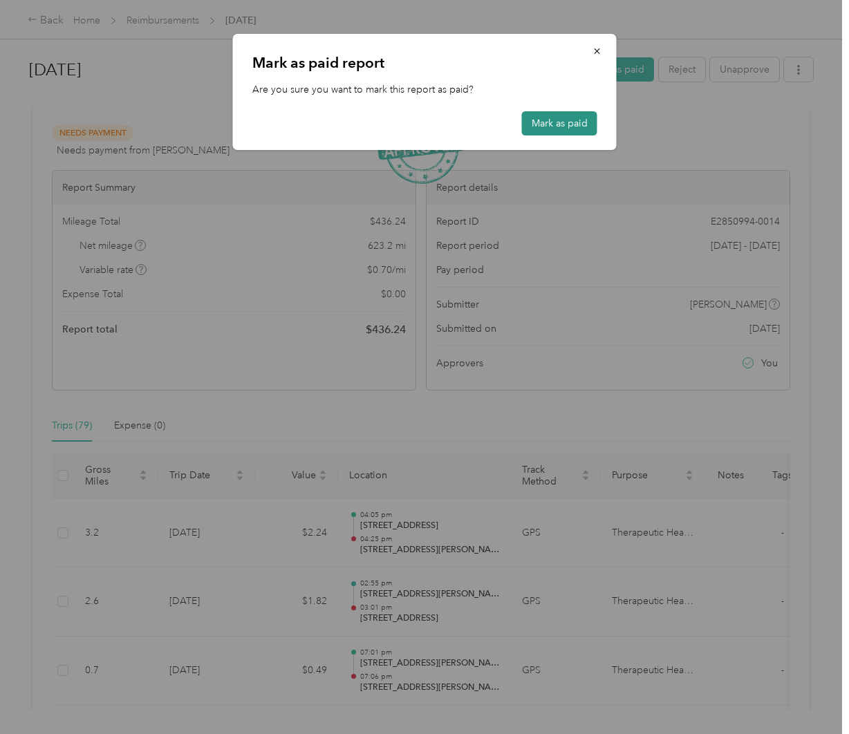
click at [590, 123] on button "Mark as paid" at bounding box center [559, 123] width 75 height 24
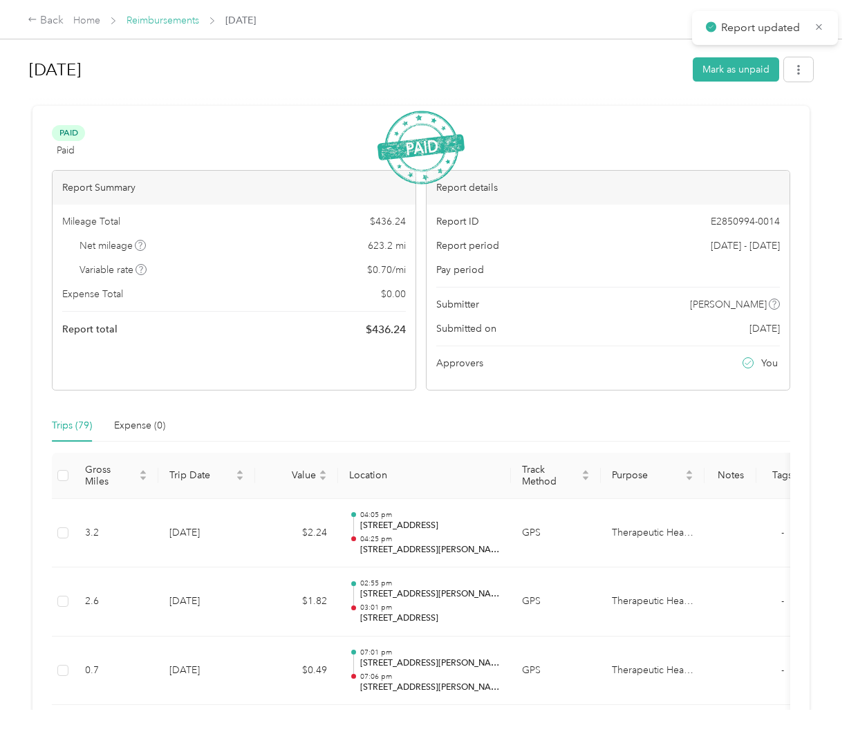
click at [187, 19] on link "Reimbursements" at bounding box center [163, 21] width 73 height 12
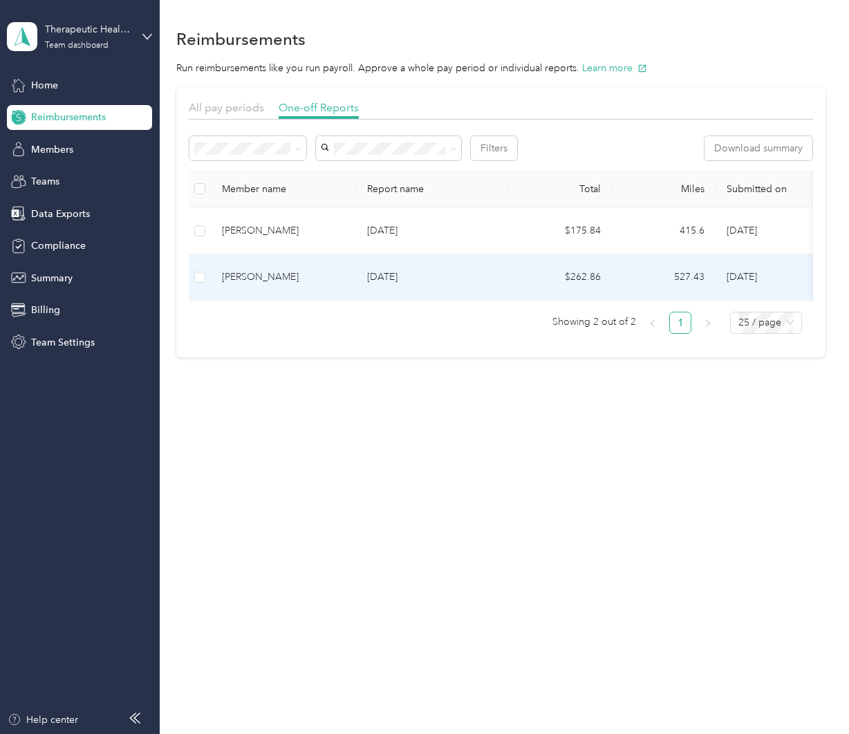
click at [316, 277] on div "[PERSON_NAME]" at bounding box center [283, 277] width 123 height 15
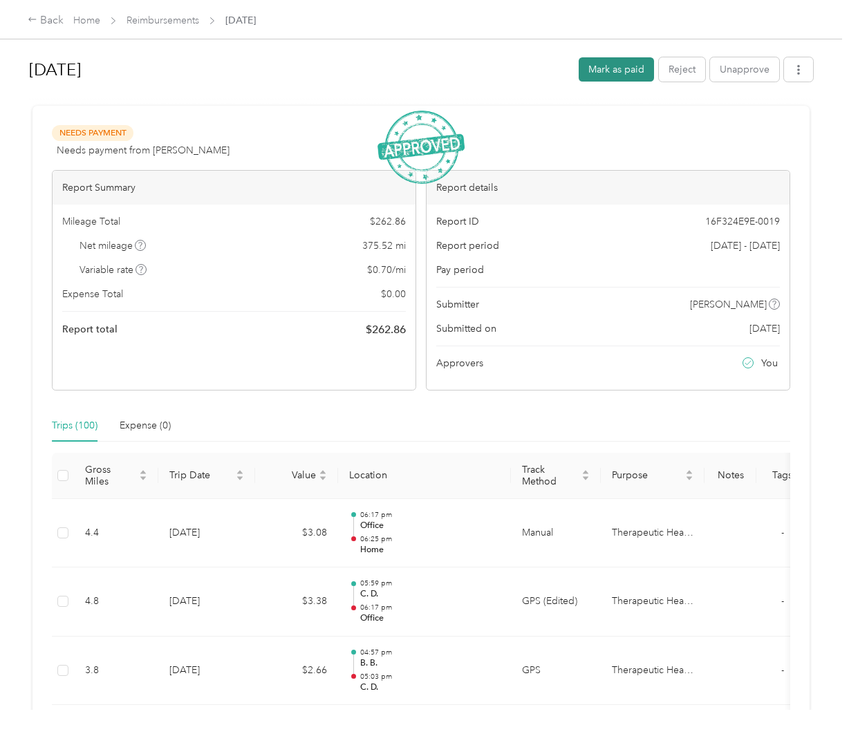
click at [616, 71] on button "Mark as paid" at bounding box center [616, 69] width 75 height 24
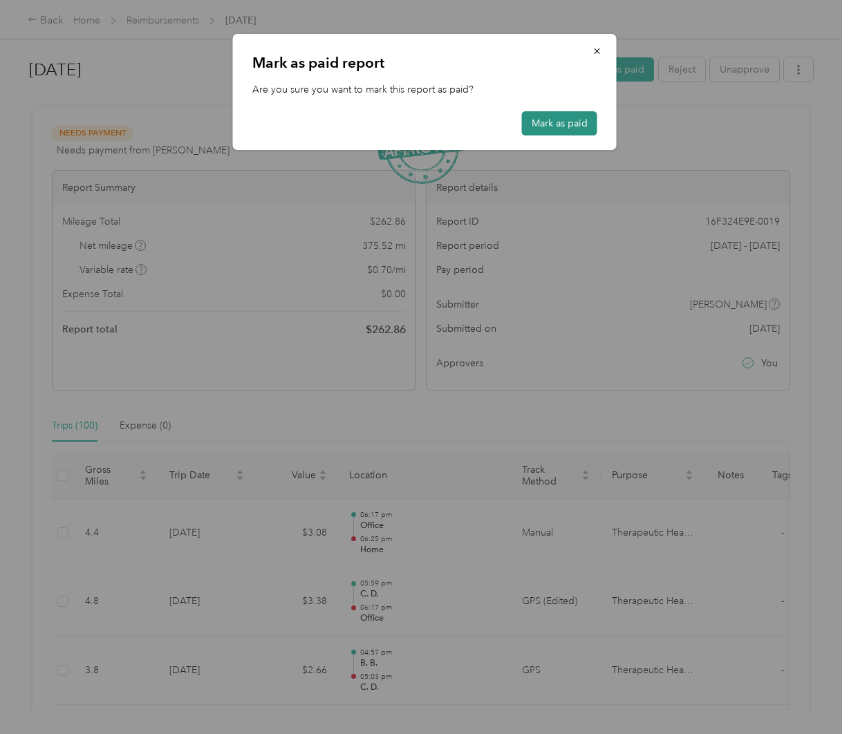
click at [568, 126] on button "Mark as paid" at bounding box center [559, 123] width 75 height 24
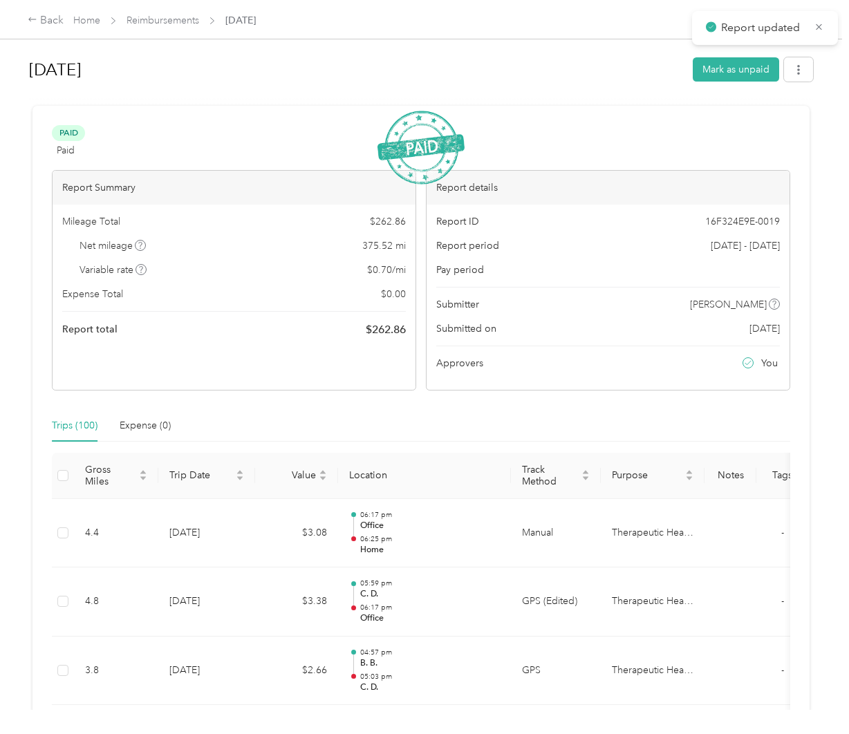
click at [176, 26] on span "Reimbursements" at bounding box center [163, 20] width 73 height 15
click at [174, 26] on link "Reimbursements" at bounding box center [163, 21] width 73 height 12
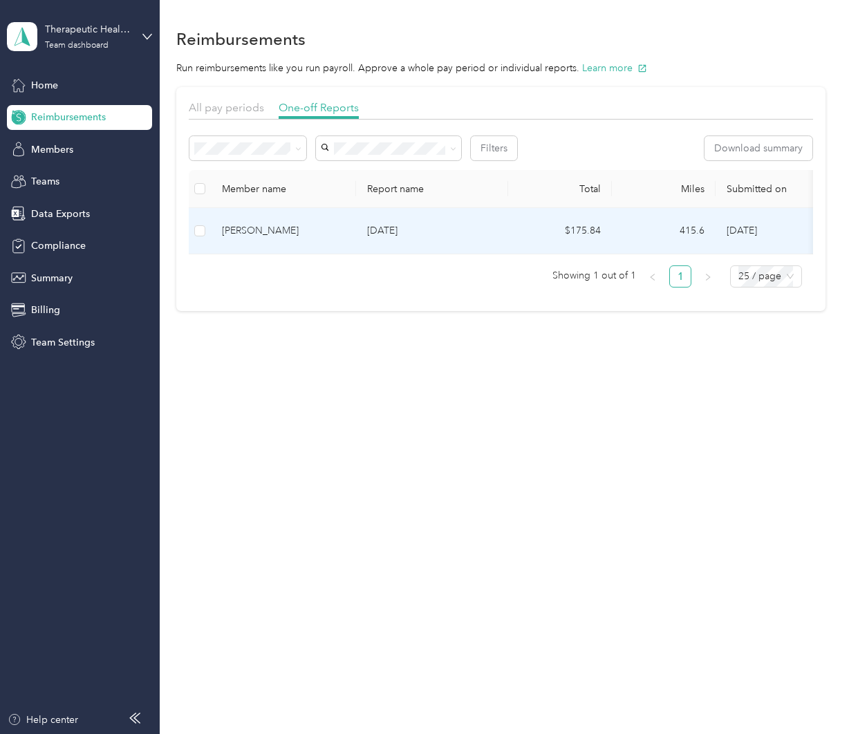
click at [340, 228] on div "[PERSON_NAME]" at bounding box center [283, 230] width 123 height 15
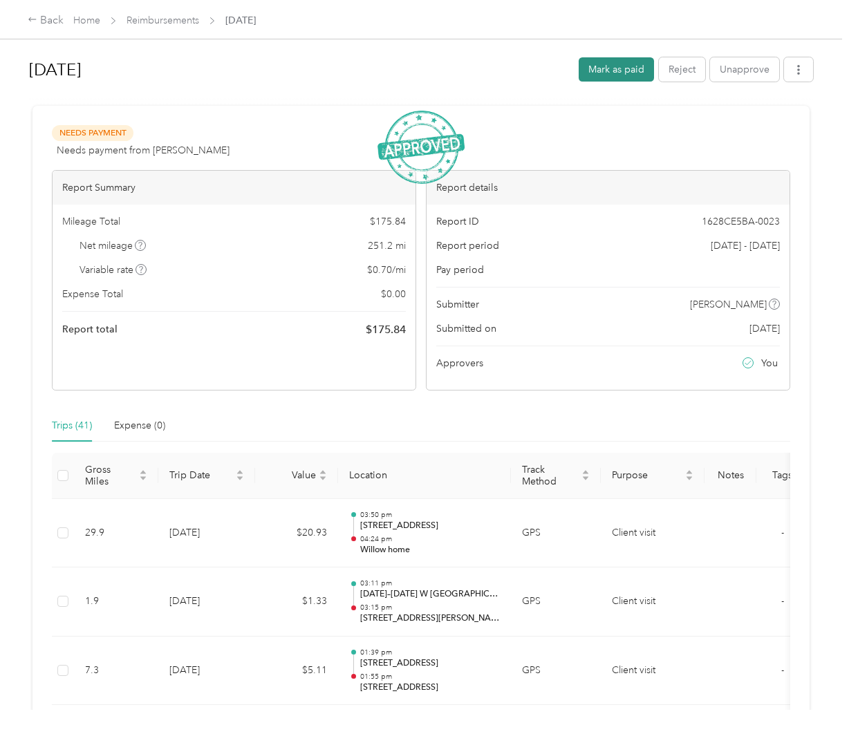
click at [614, 71] on button "Mark as paid" at bounding box center [616, 69] width 75 height 24
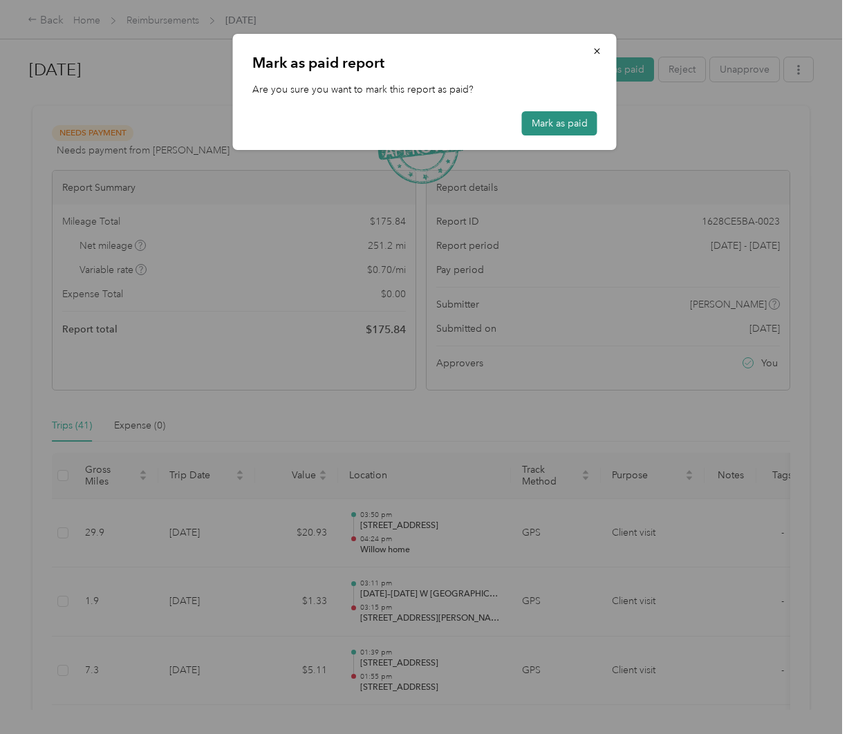
click at [550, 133] on button "Mark as paid" at bounding box center [559, 123] width 75 height 24
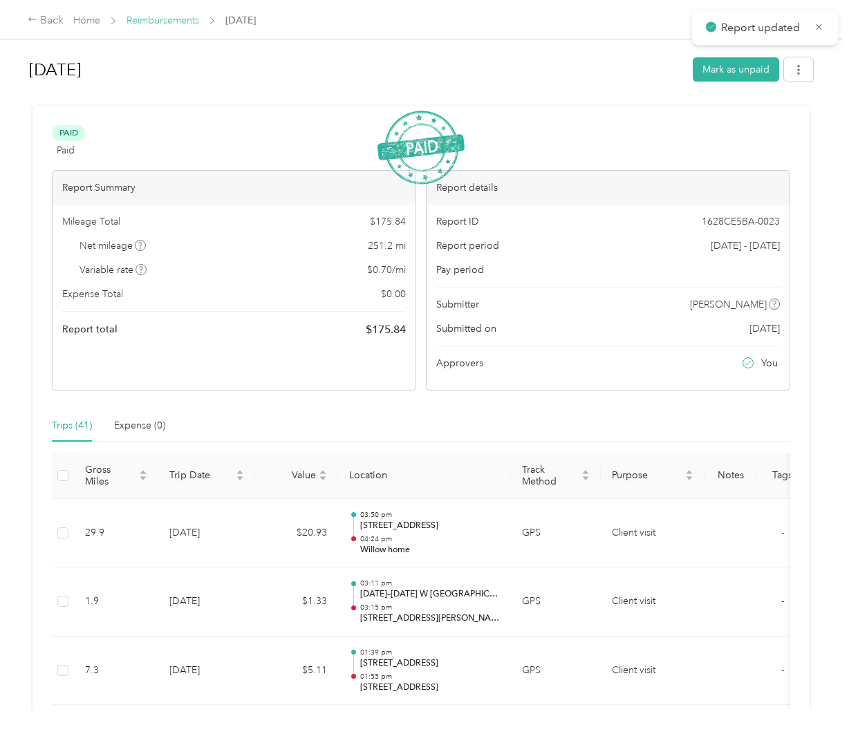
click at [185, 19] on link "Reimbursements" at bounding box center [163, 21] width 73 height 12
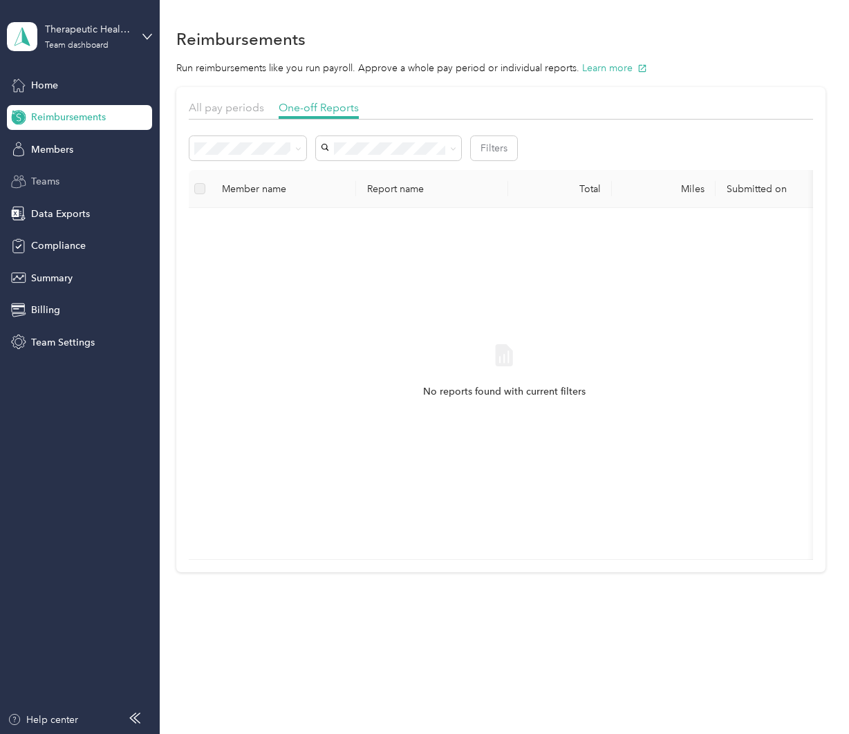
click at [66, 184] on div "Teams" at bounding box center [79, 181] width 145 height 25
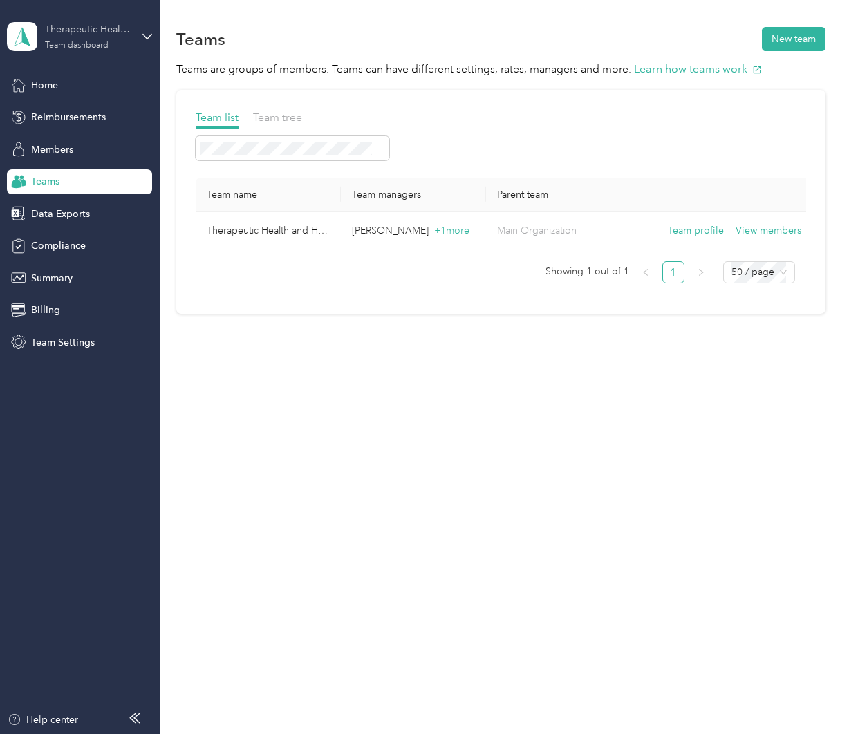
click at [71, 47] on div "Team dashboard" at bounding box center [77, 45] width 64 height 8
click at [105, 115] on div "Team dashboard" at bounding box center [153, 114] width 272 height 24
